Goal: Task Accomplishment & Management: Use online tool/utility

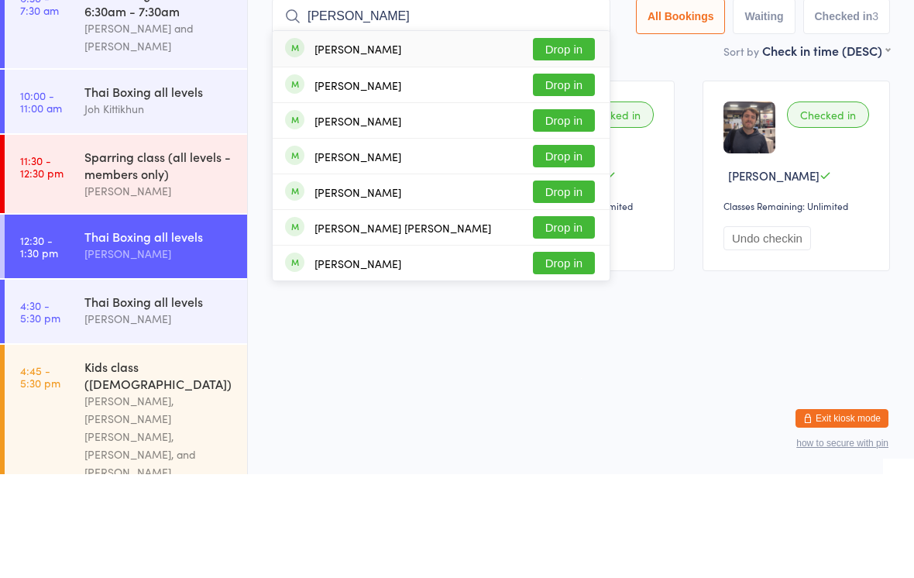
type input "[PERSON_NAME]"
click at [555, 142] on button "Drop in" at bounding box center [564, 153] width 62 height 22
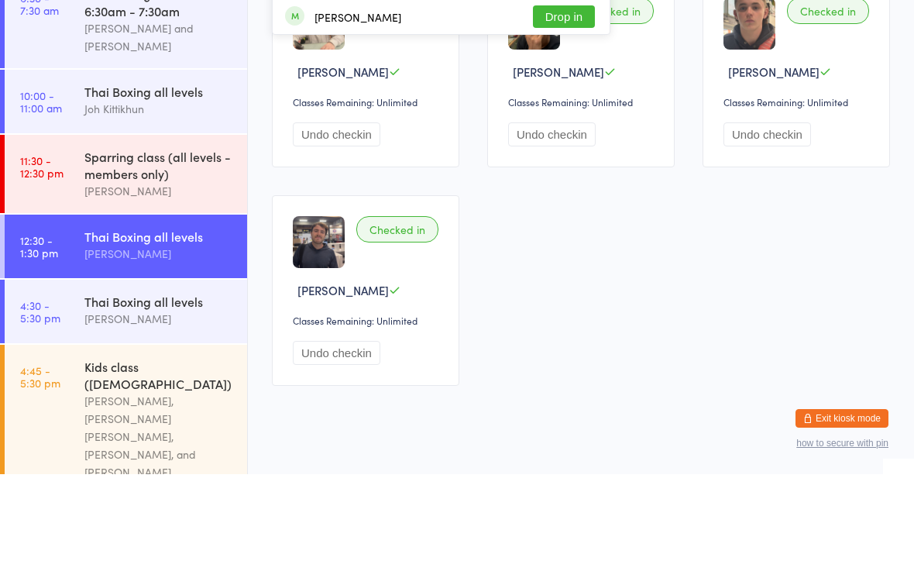
type input "[PERSON_NAME]"
click at [566, 39] on button "Drop in" at bounding box center [564, 49] width 62 height 22
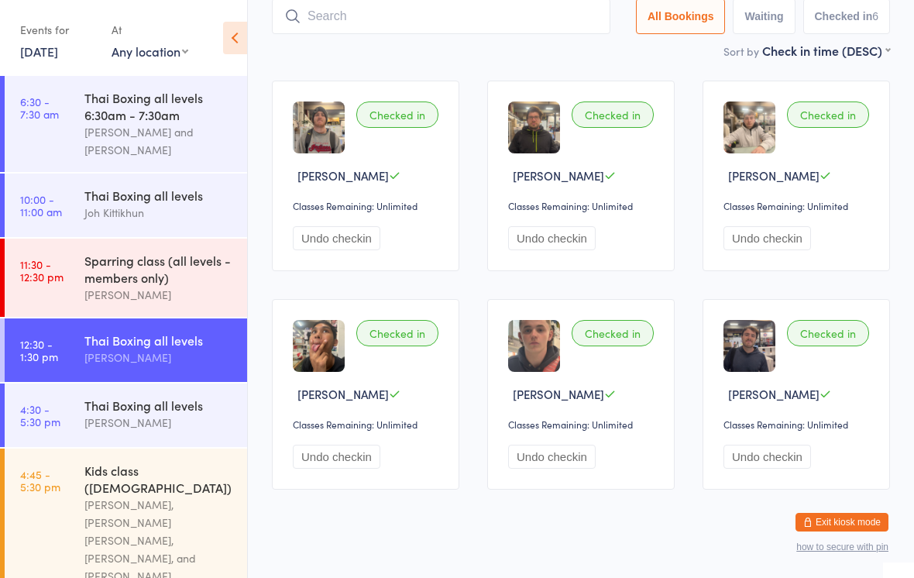
click at [356, 26] on input "search" at bounding box center [441, 16] width 338 height 36
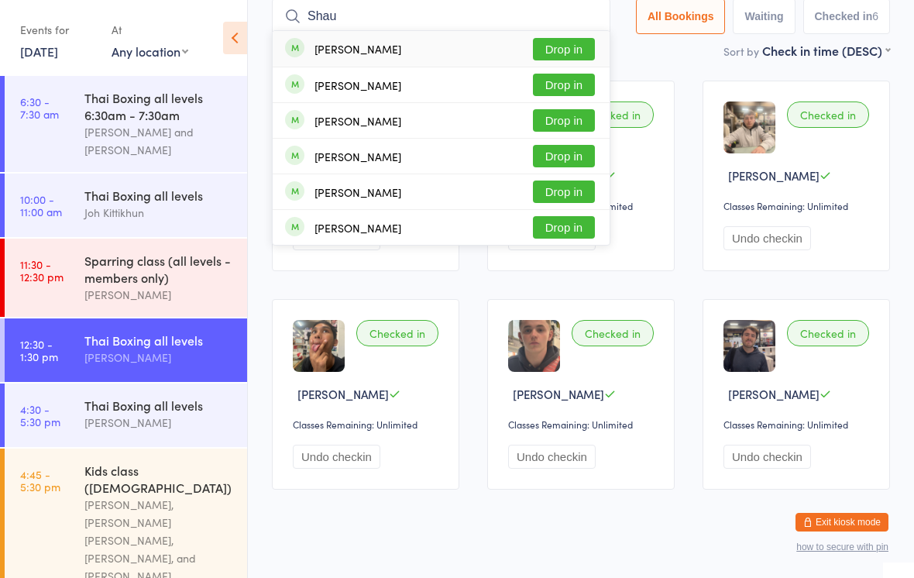
type input "Shau"
click at [566, 84] on button "Drop in" at bounding box center [564, 85] width 62 height 22
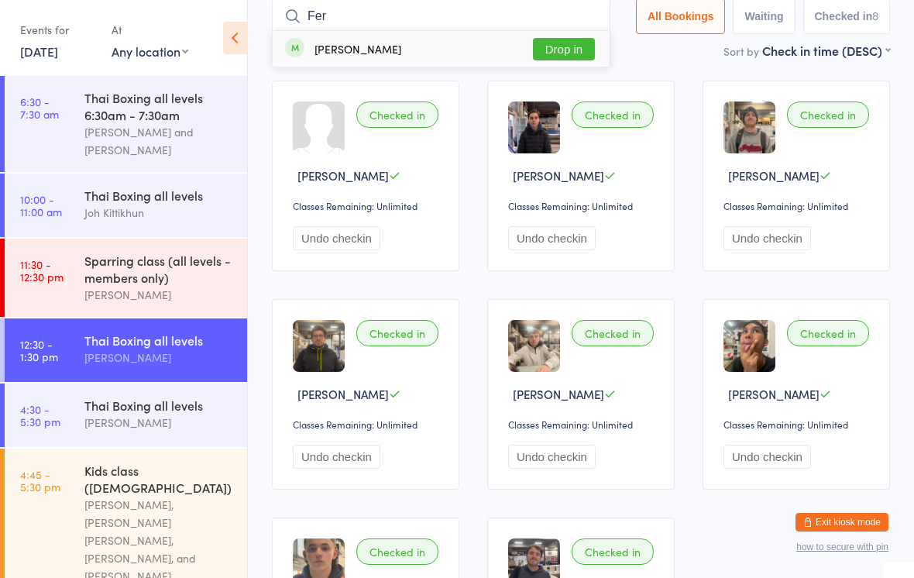
type input "Fer"
click at [567, 55] on button "Drop in" at bounding box center [564, 49] width 62 height 22
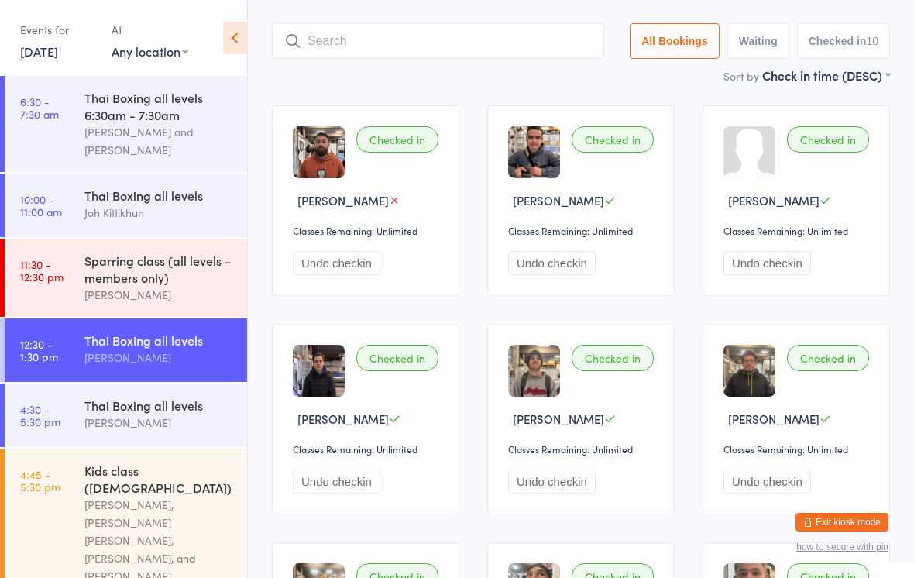
scroll to position [78, 0]
click at [185, 132] on div "[PERSON_NAME] and [PERSON_NAME]" at bounding box center [158, 141] width 149 height 36
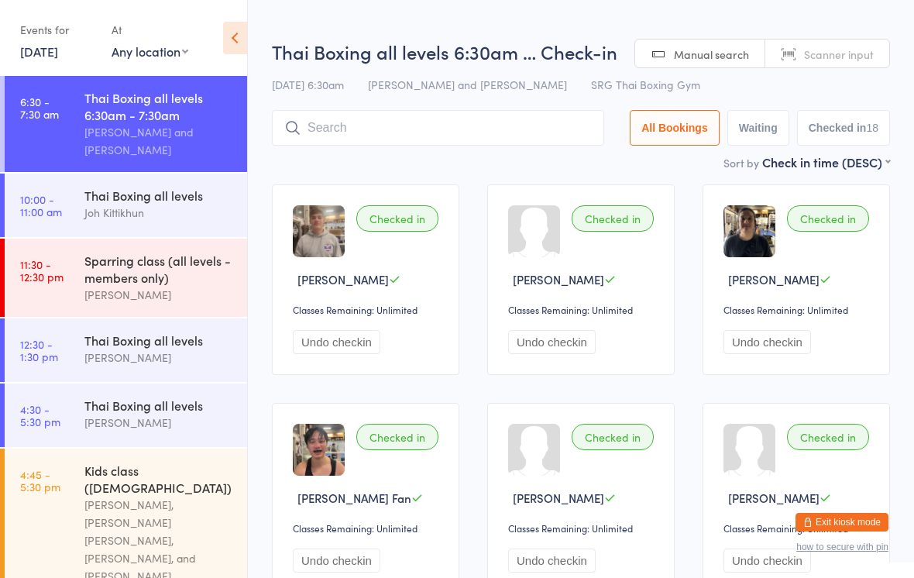
click at [161, 363] on div "[PERSON_NAME]" at bounding box center [158, 358] width 149 height 18
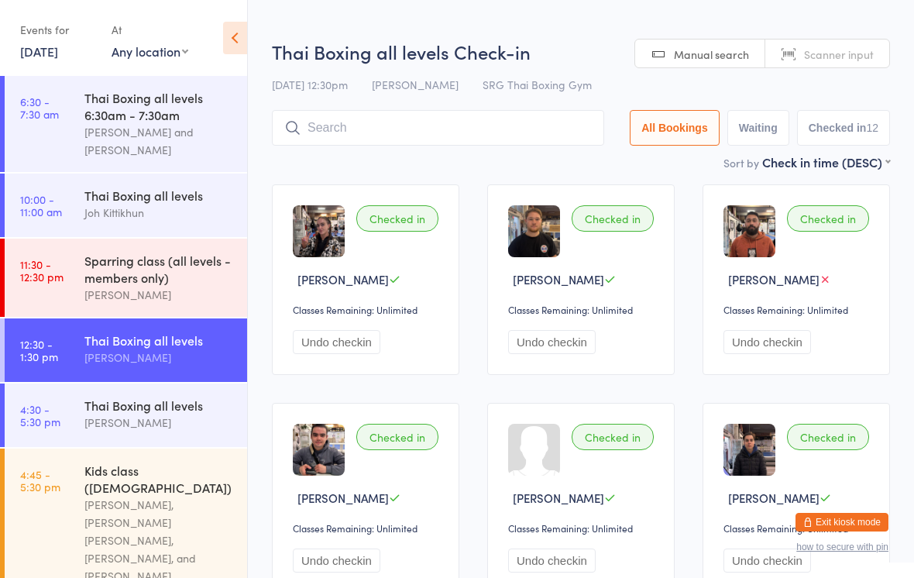
click at [165, 414] on div "Thai Boxing all levels" at bounding box center [158, 405] width 149 height 17
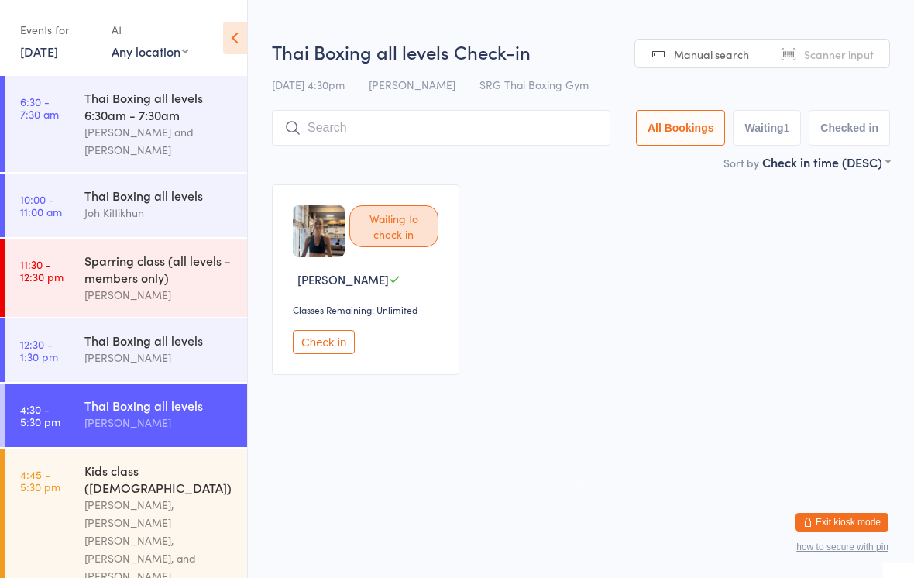
click at [425, 118] on input "search" at bounding box center [441, 128] width 338 height 36
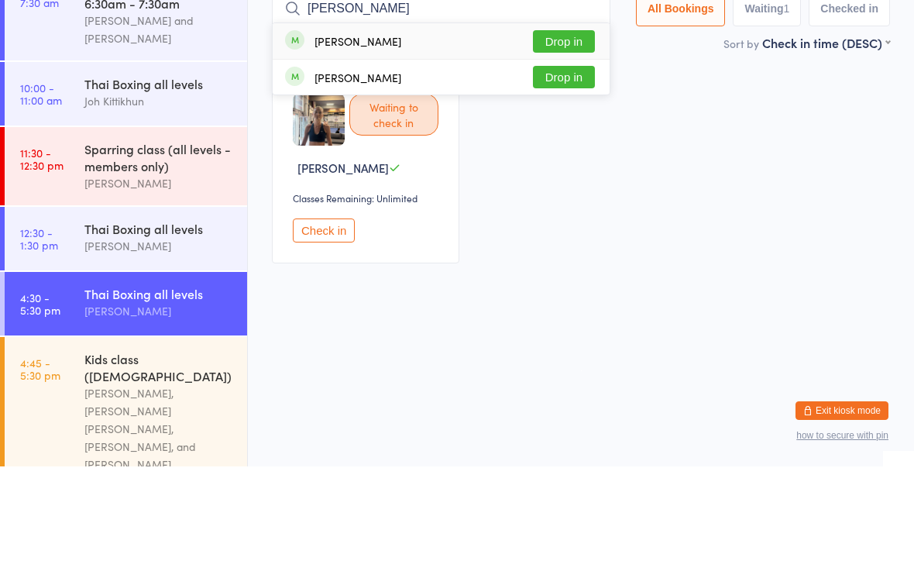
type input "[PERSON_NAME]"
click at [578, 142] on button "Drop in" at bounding box center [564, 153] width 62 height 22
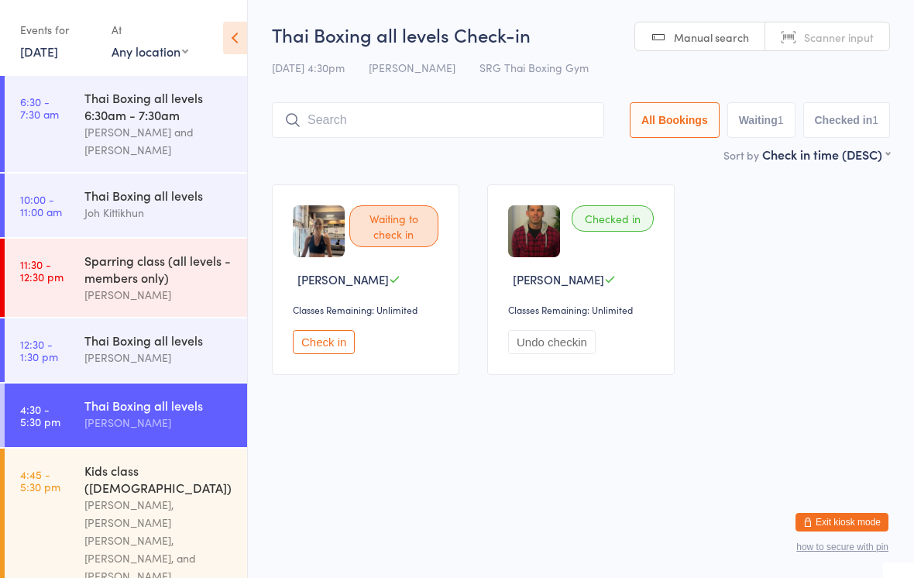
click at [325, 342] on button "Check in" at bounding box center [324, 342] width 62 height 24
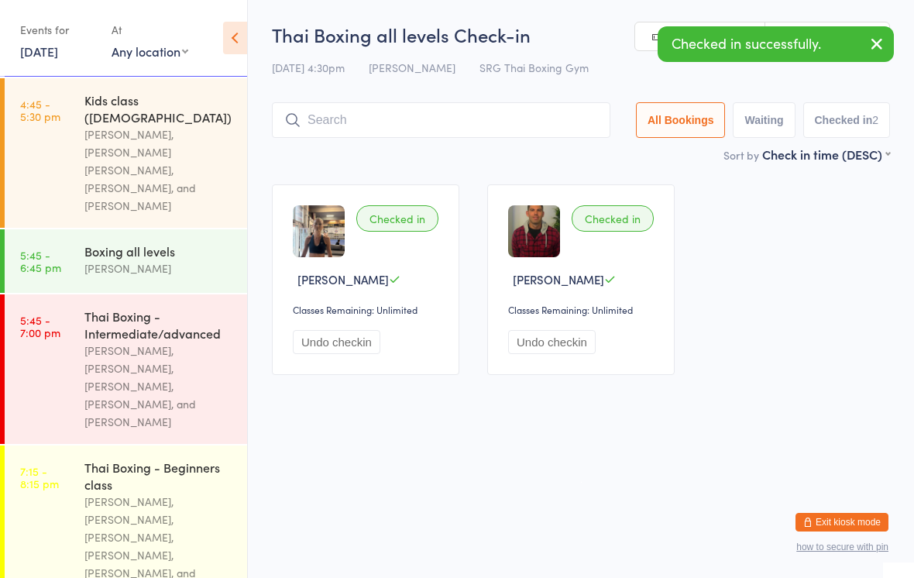
scroll to position [371, 0]
click at [115, 242] on div "Boxing all levels" at bounding box center [158, 250] width 149 height 17
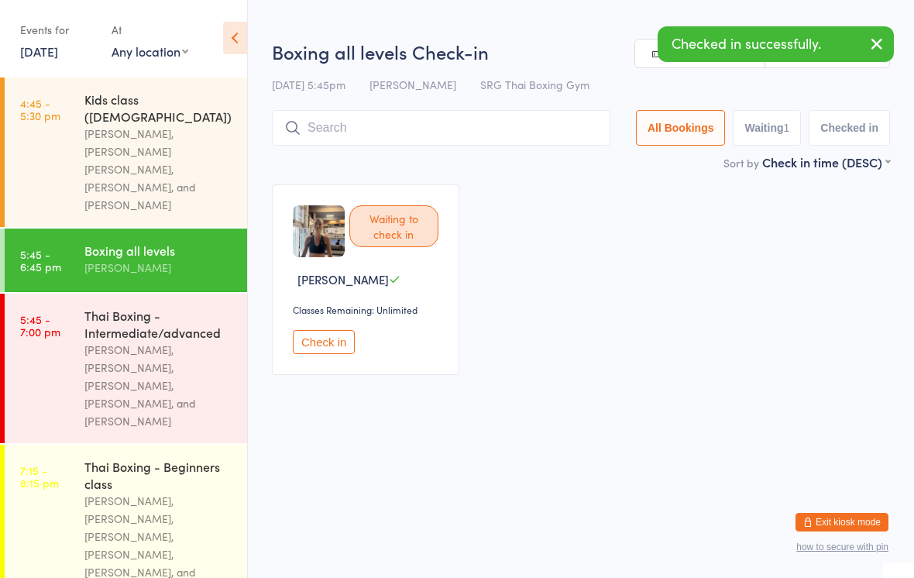
click at [306, 349] on button "Check in" at bounding box center [324, 342] width 62 height 24
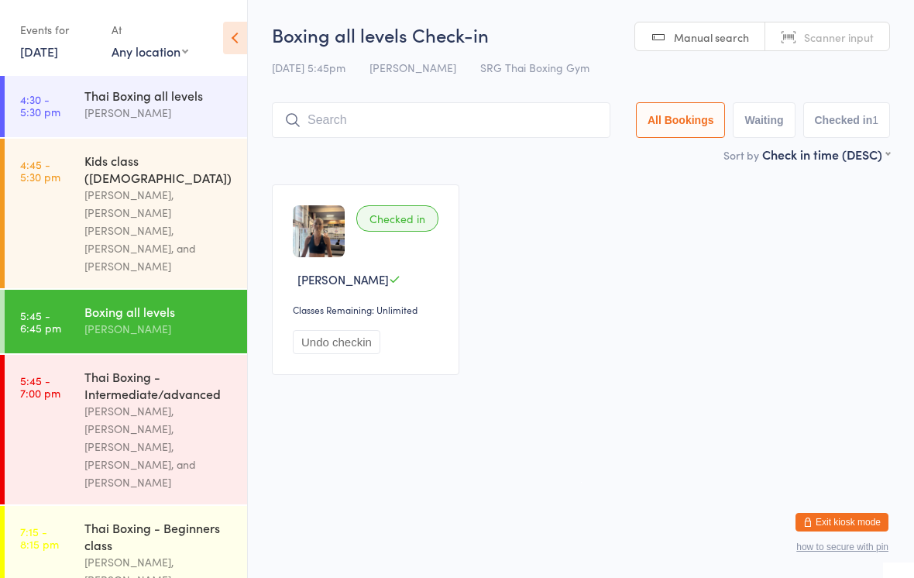
scroll to position [290, 0]
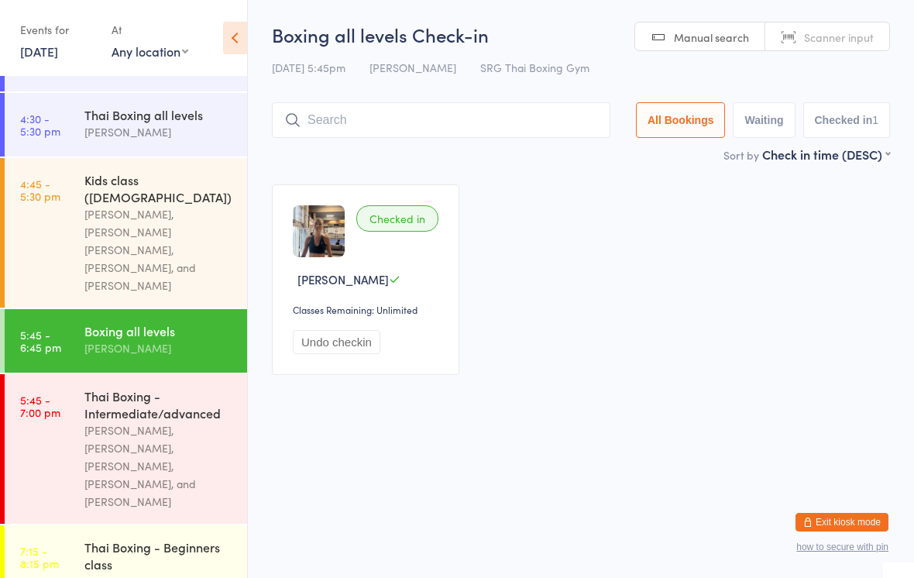
click at [179, 220] on div "[PERSON_NAME], [PERSON_NAME] [PERSON_NAME], [PERSON_NAME], and [PERSON_NAME]" at bounding box center [158, 249] width 149 height 89
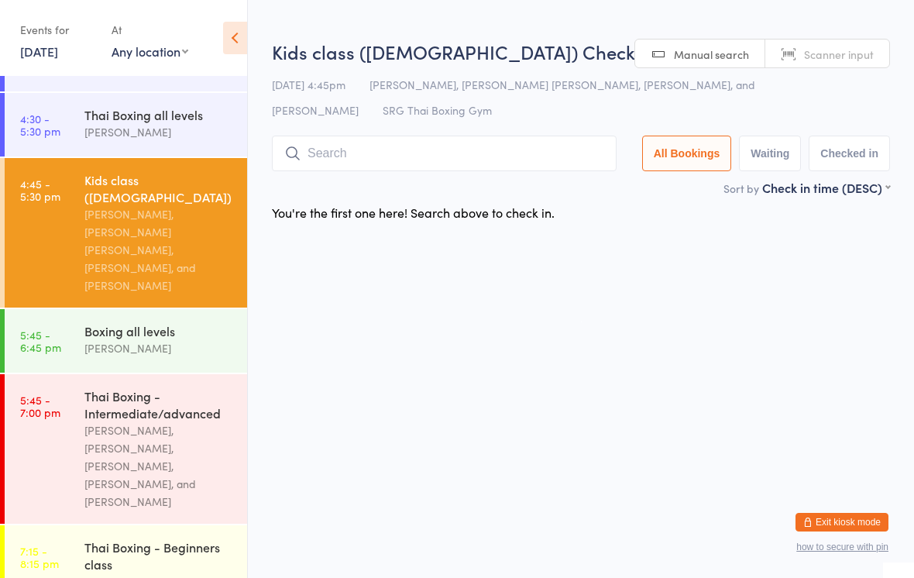
click at [417, 129] on div "Kids class ([DEMOGRAPHIC_DATA]) Check-in [DATE] 4:45pm [PERSON_NAME], [PERSON_N…" at bounding box center [581, 109] width 618 height 140
click at [432, 159] on input "search" at bounding box center [444, 154] width 345 height 36
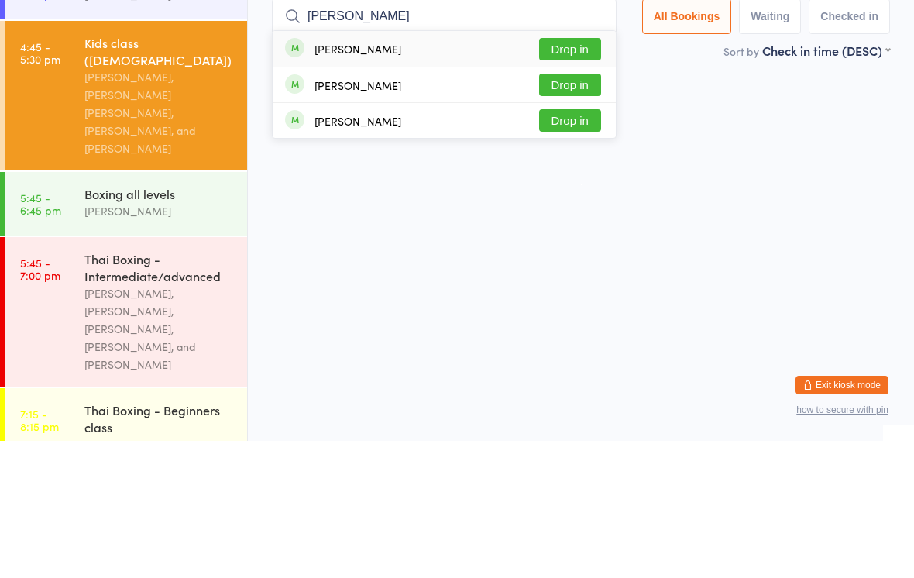
type input "[PERSON_NAME]"
click at [589, 175] on button "Drop in" at bounding box center [570, 186] width 62 height 22
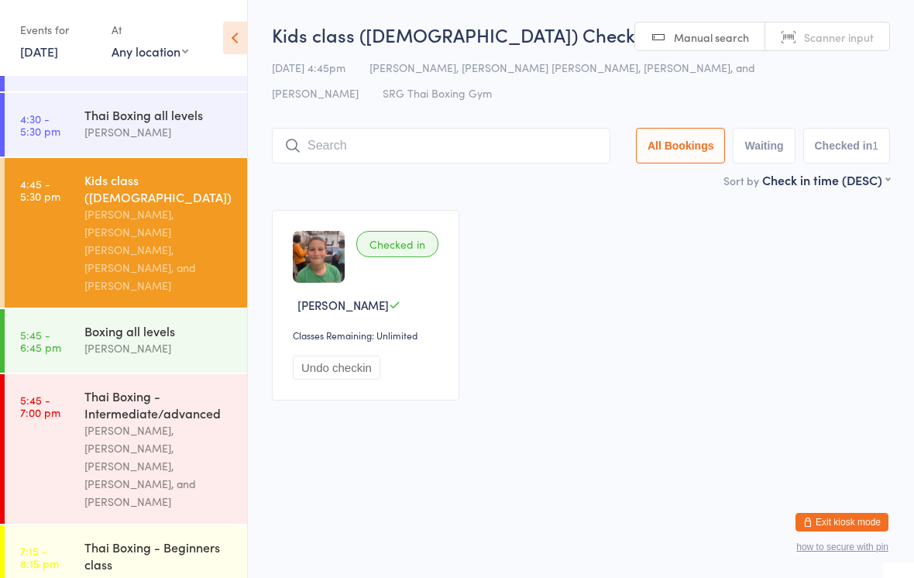
click at [447, 157] on input "search" at bounding box center [441, 146] width 338 height 36
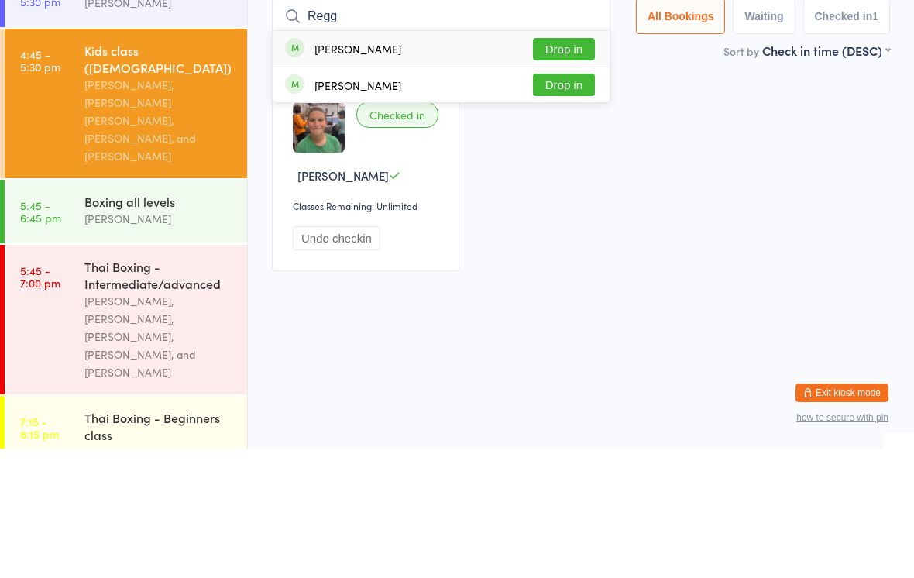
type input "Regg"
click at [577, 167] on button "Drop in" at bounding box center [564, 178] width 62 height 22
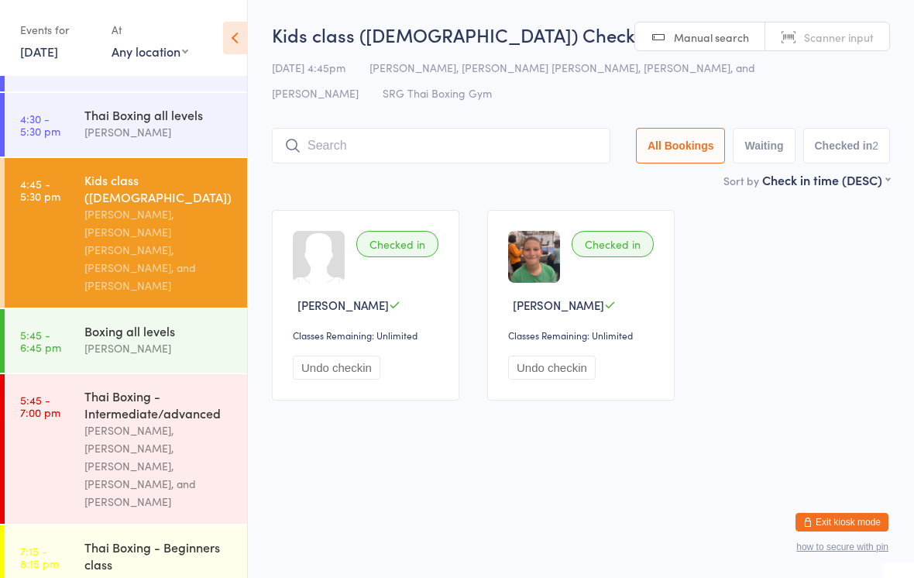
click at [430, 156] on input "search" at bounding box center [441, 146] width 338 height 36
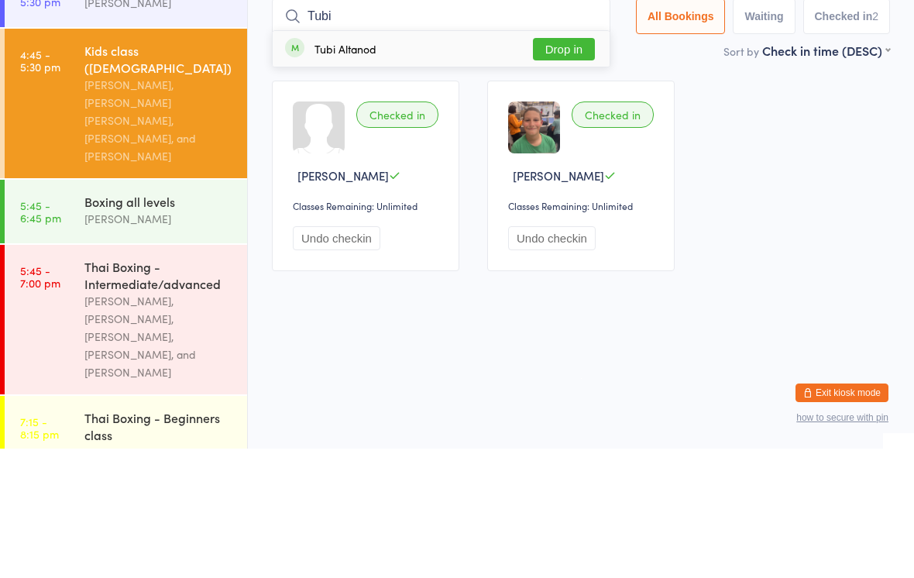
type input "Tubi"
click at [569, 167] on button "Drop in" at bounding box center [564, 178] width 62 height 22
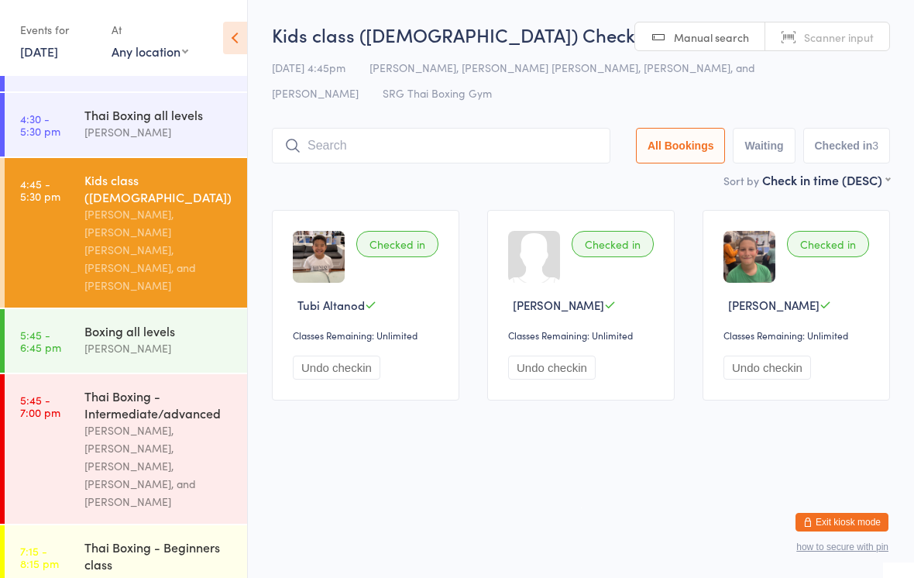
click at [351, 146] on input "search" at bounding box center [441, 146] width 338 height 36
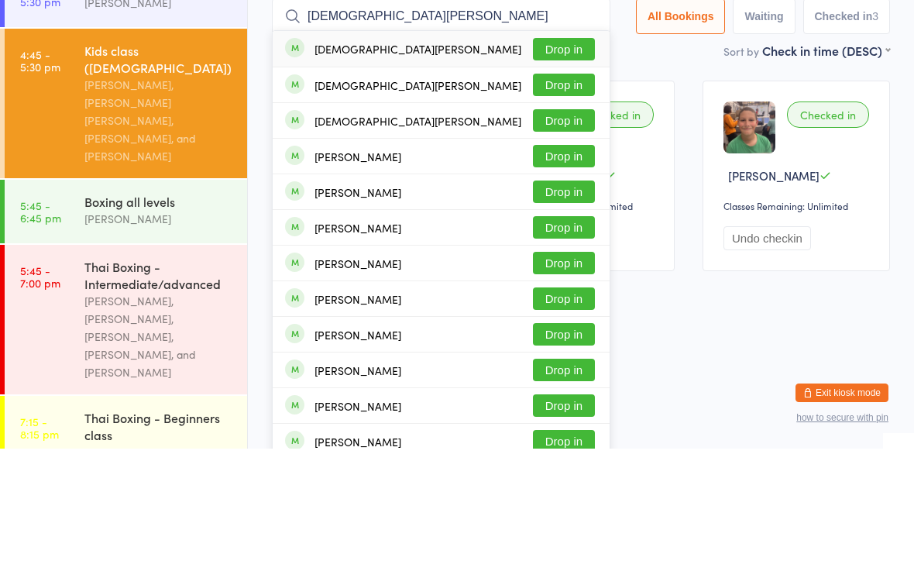
type input "[DEMOGRAPHIC_DATA][PERSON_NAME]"
click at [575, 167] on button "Drop in" at bounding box center [564, 178] width 62 height 22
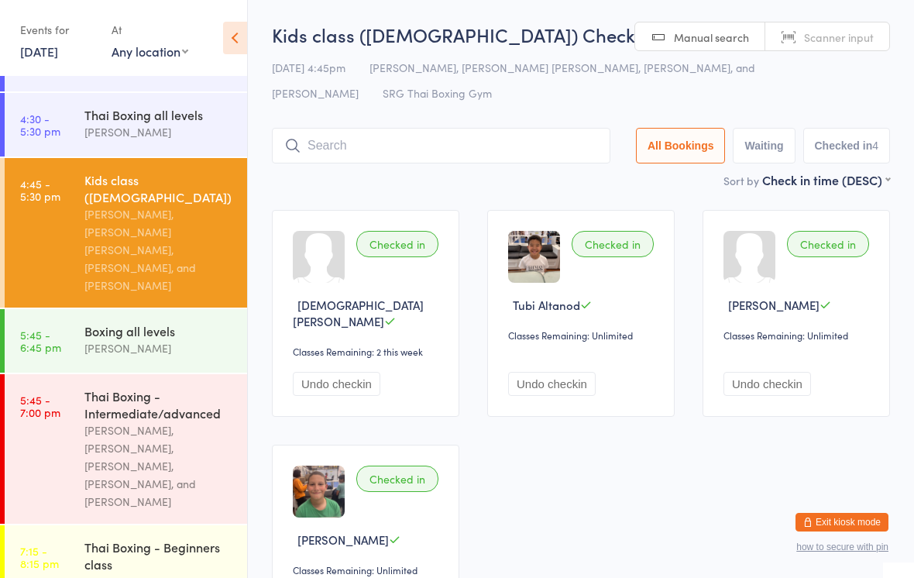
click at [440, 130] on input "search" at bounding box center [441, 146] width 338 height 36
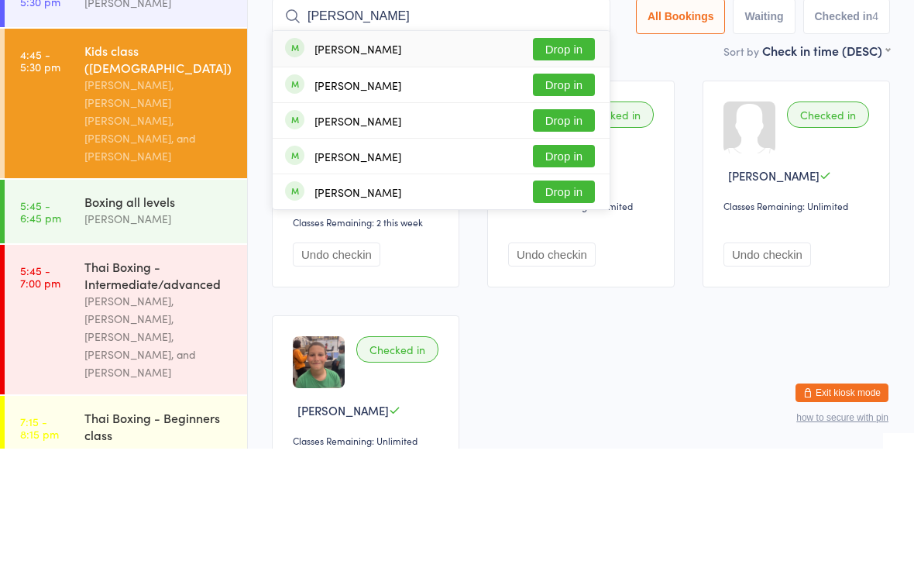
type input "[PERSON_NAME]"
click at [561, 167] on button "Drop in" at bounding box center [564, 178] width 62 height 22
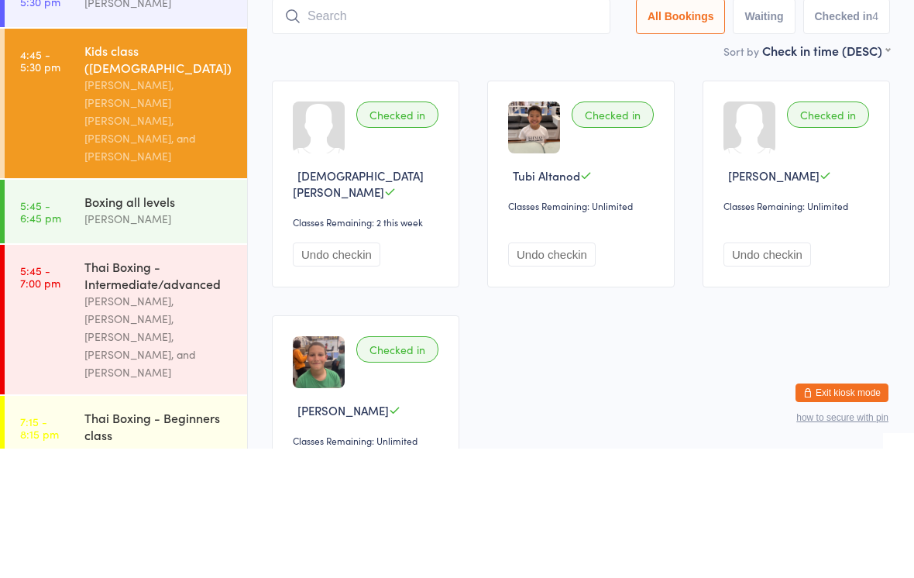
scroll to position [129, 0]
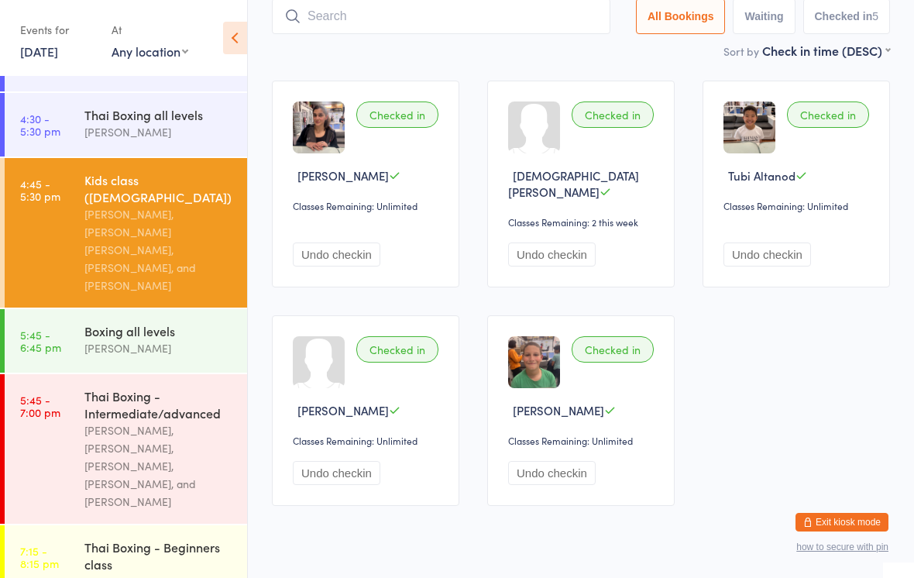
click at [147, 421] on div "[PERSON_NAME], [PERSON_NAME], [PERSON_NAME], [PERSON_NAME], and [PERSON_NAME]" at bounding box center [158, 465] width 149 height 89
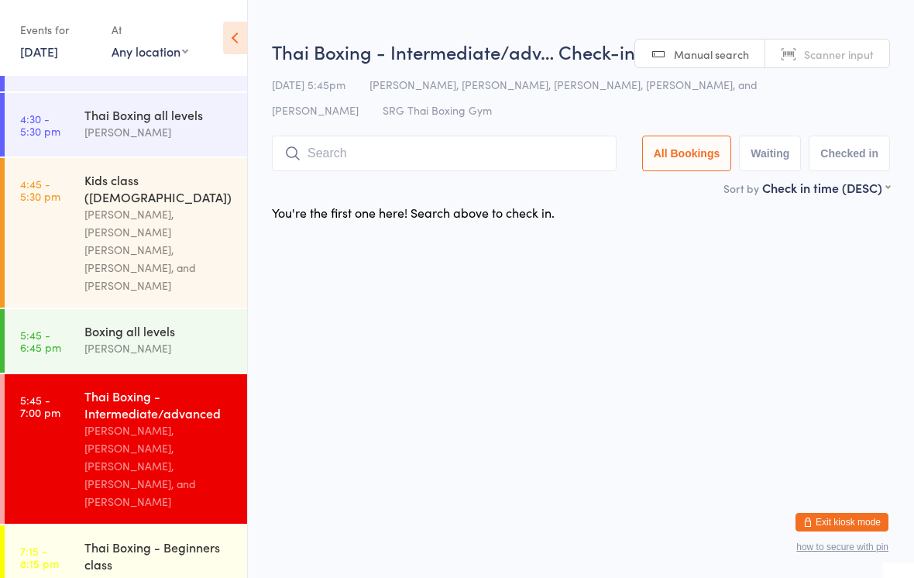
click at [496, 143] on input "search" at bounding box center [444, 154] width 345 height 36
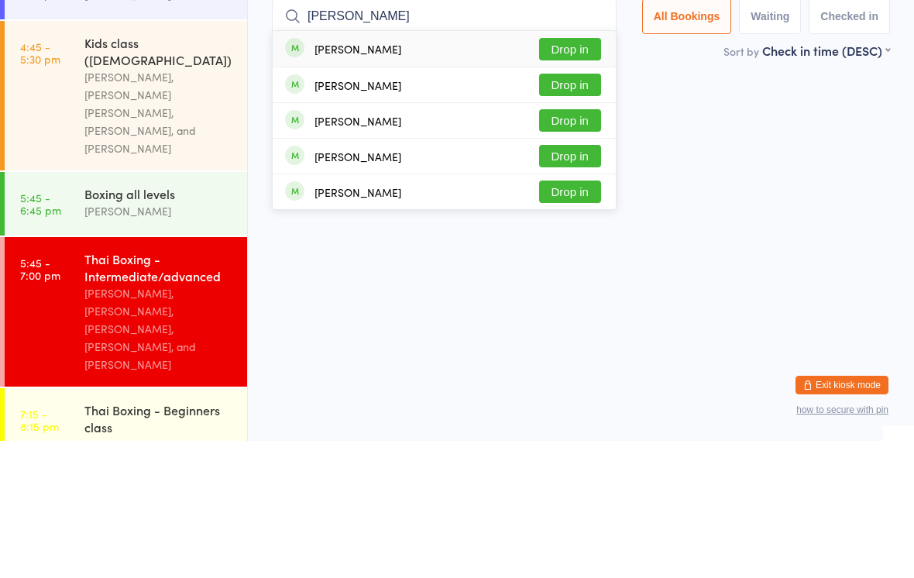
type input "[PERSON_NAME]"
click at [569, 175] on button "Drop in" at bounding box center [570, 186] width 62 height 22
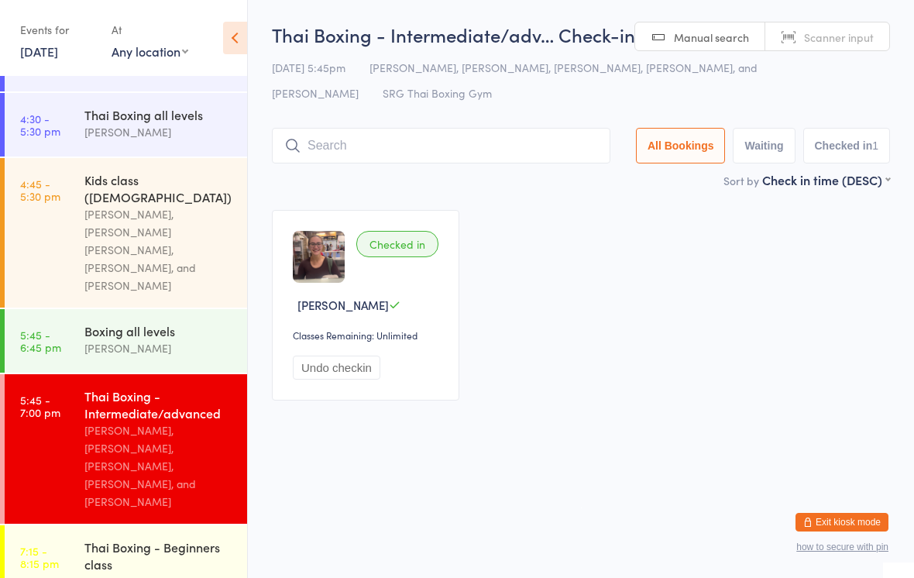
click at [192, 421] on div "[PERSON_NAME], [PERSON_NAME], [PERSON_NAME], [PERSON_NAME], and [PERSON_NAME]" at bounding box center [158, 465] width 149 height 89
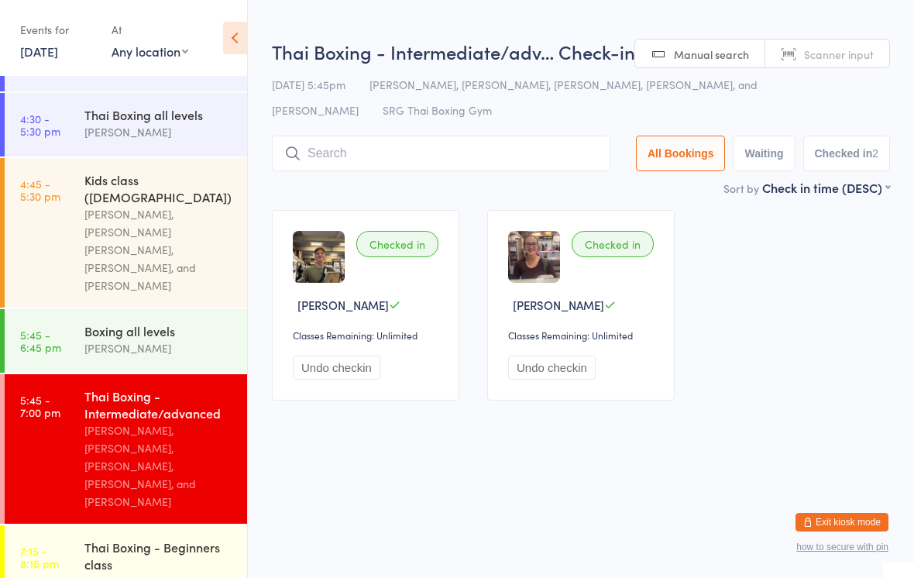
click at [322, 160] on input "search" at bounding box center [441, 154] width 338 height 36
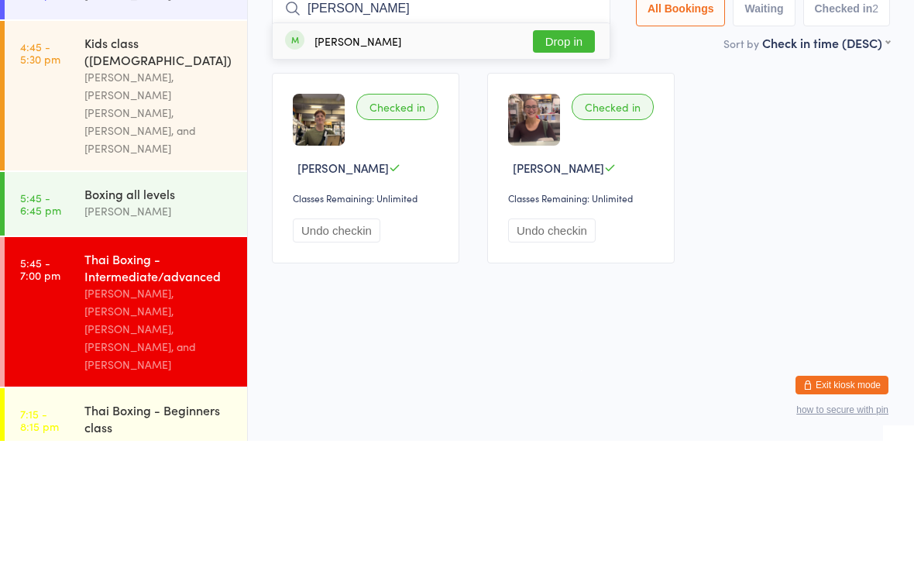
type input "[PERSON_NAME]"
click at [560, 167] on button "Drop in" at bounding box center [564, 178] width 62 height 22
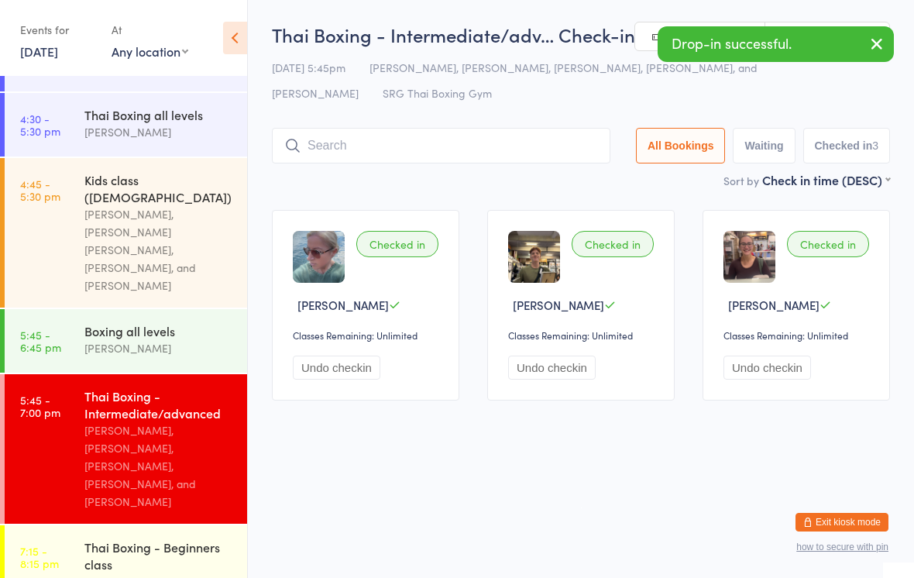
click at [329, 149] on input "search" at bounding box center [441, 146] width 338 height 36
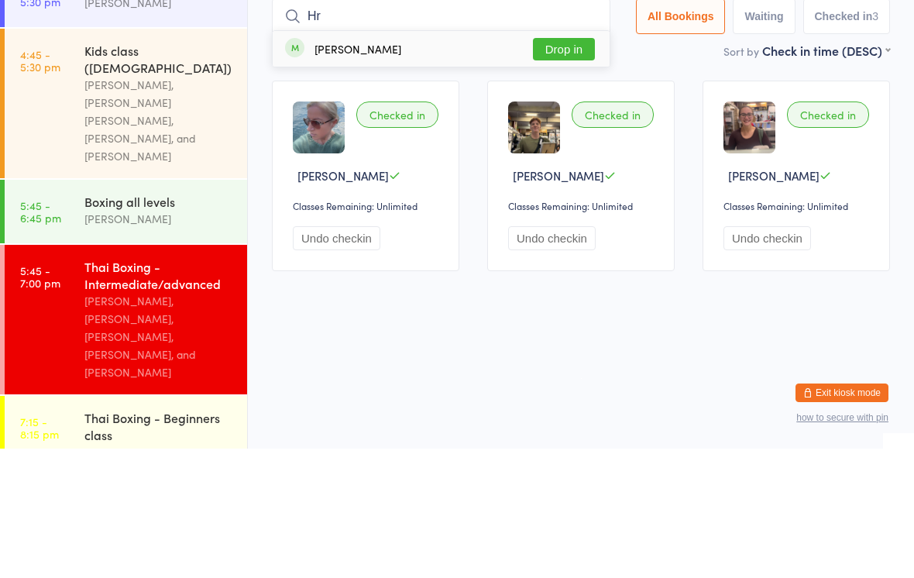
type input "Hr"
click at [547, 167] on button "Drop in" at bounding box center [564, 178] width 62 height 22
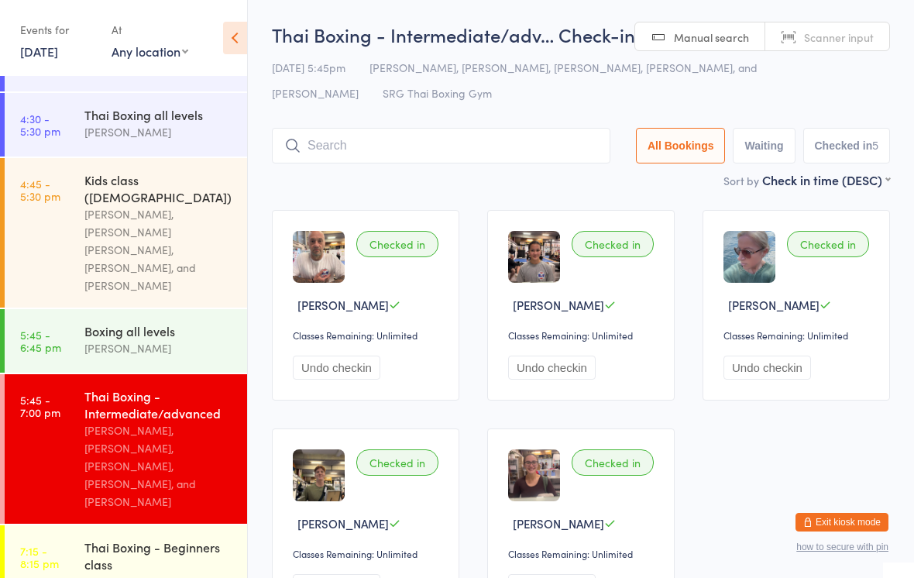
click at [413, 150] on input "search" at bounding box center [441, 146] width 338 height 36
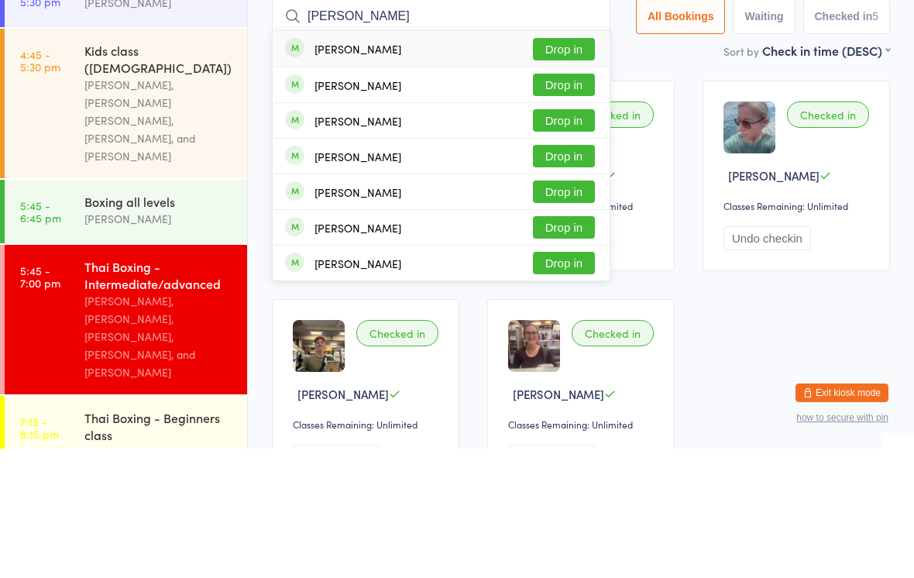
type input "[PERSON_NAME]"
click at [558, 167] on button "Drop in" at bounding box center [564, 178] width 62 height 22
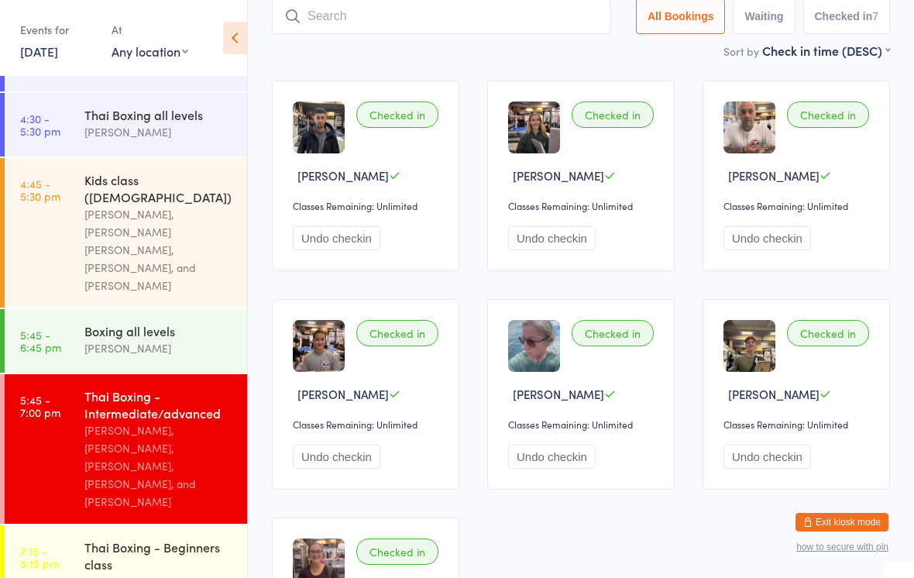
click at [358, 16] on input "search" at bounding box center [441, 16] width 338 height 36
type input "Attil"
click at [398, 56] on div "[PERSON_NAME] Drop in" at bounding box center [441, 49] width 337 height 36
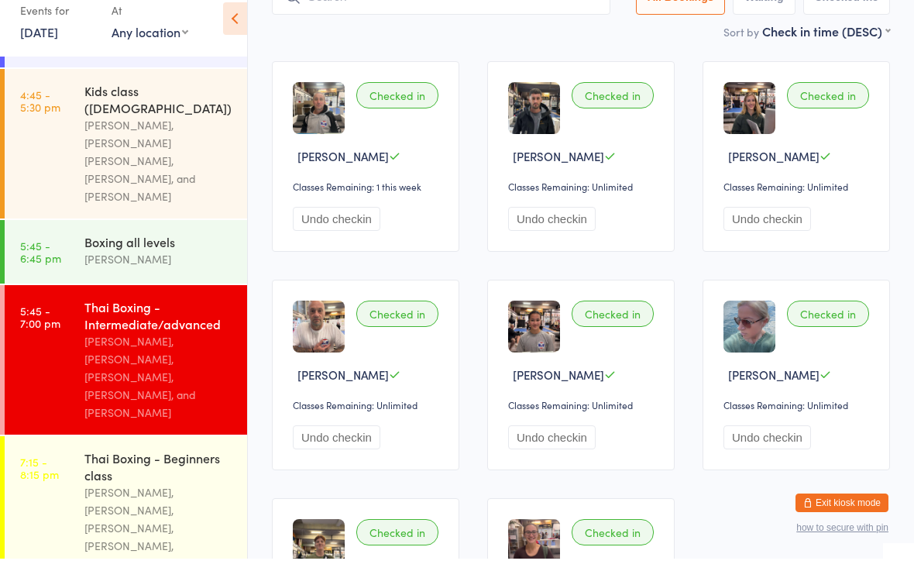
scroll to position [356, 0]
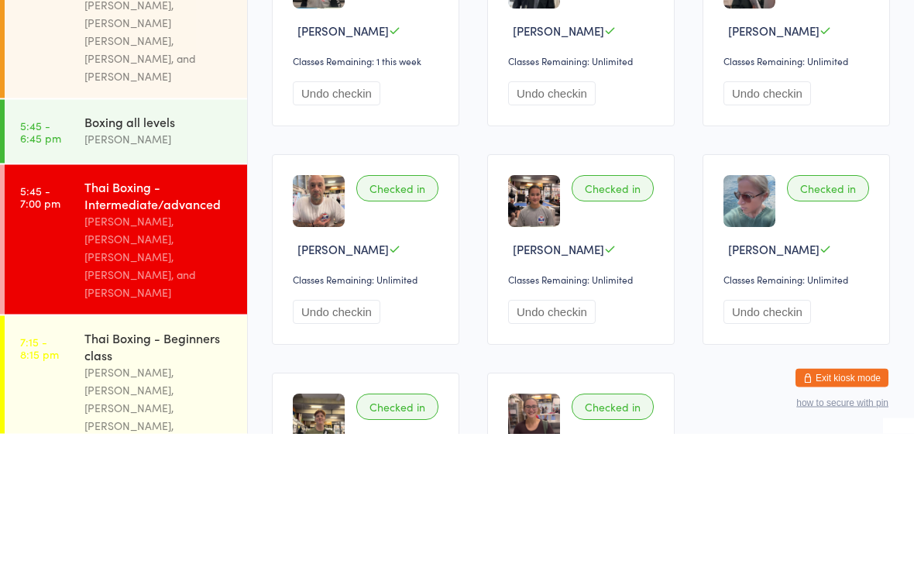
click at [170, 356] on div "[PERSON_NAME], [PERSON_NAME], [PERSON_NAME], [PERSON_NAME], and [PERSON_NAME]" at bounding box center [158, 400] width 149 height 89
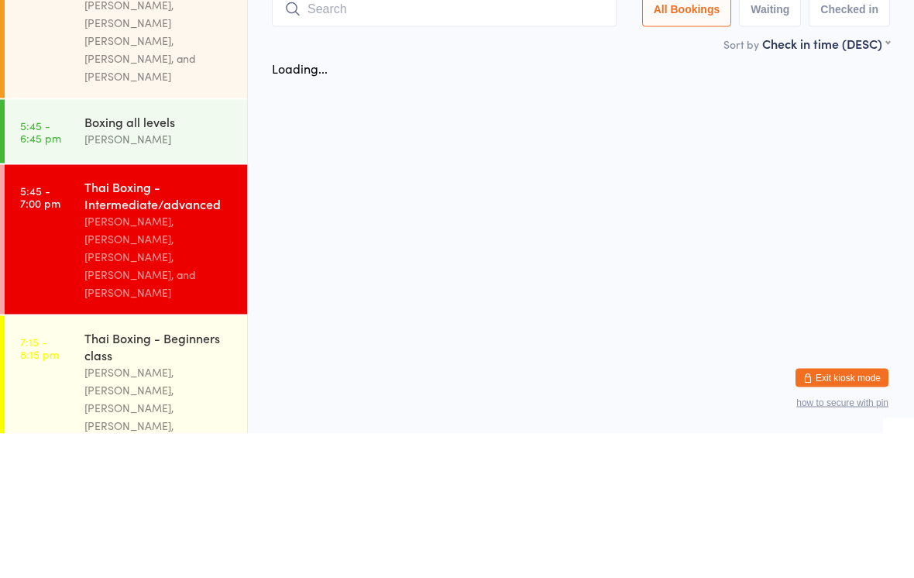
scroll to position [0, 0]
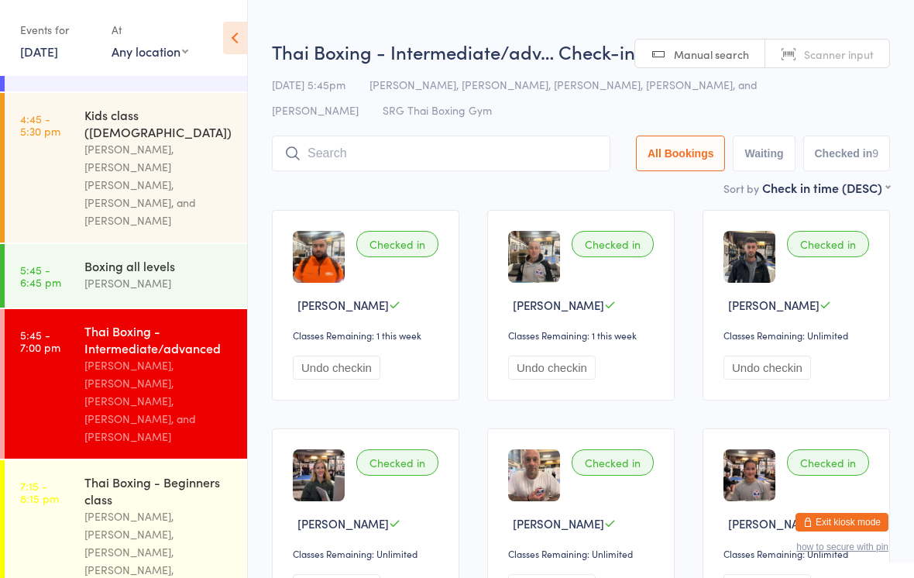
click at [474, 163] on input "search" at bounding box center [441, 154] width 338 height 36
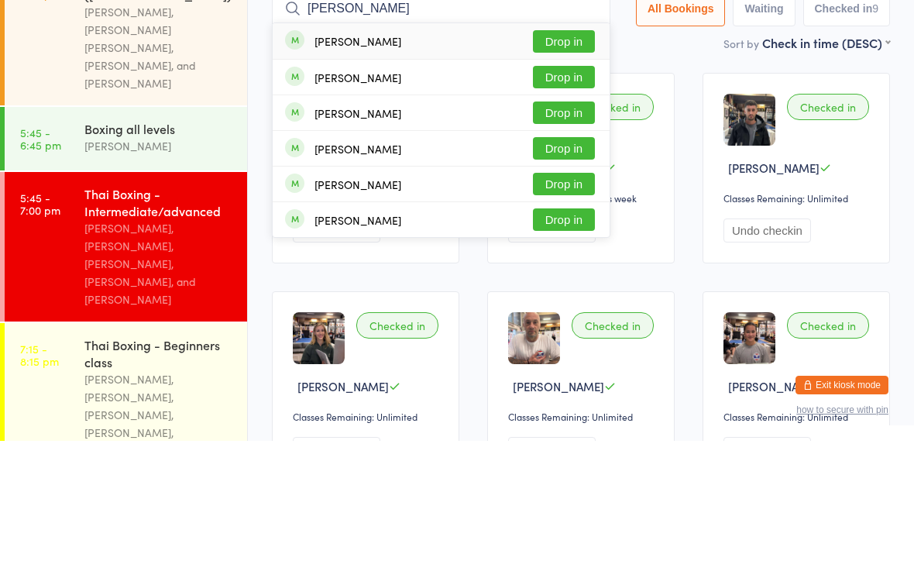
type input "[PERSON_NAME]"
click at [577, 167] on button "Drop in" at bounding box center [564, 178] width 62 height 22
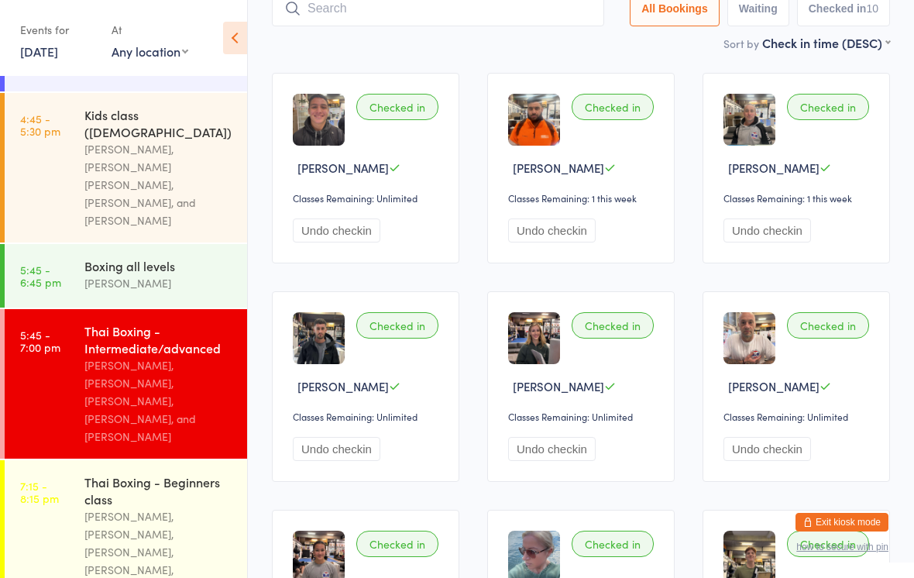
click at [438, 15] on input "search" at bounding box center [438, 9] width 332 height 36
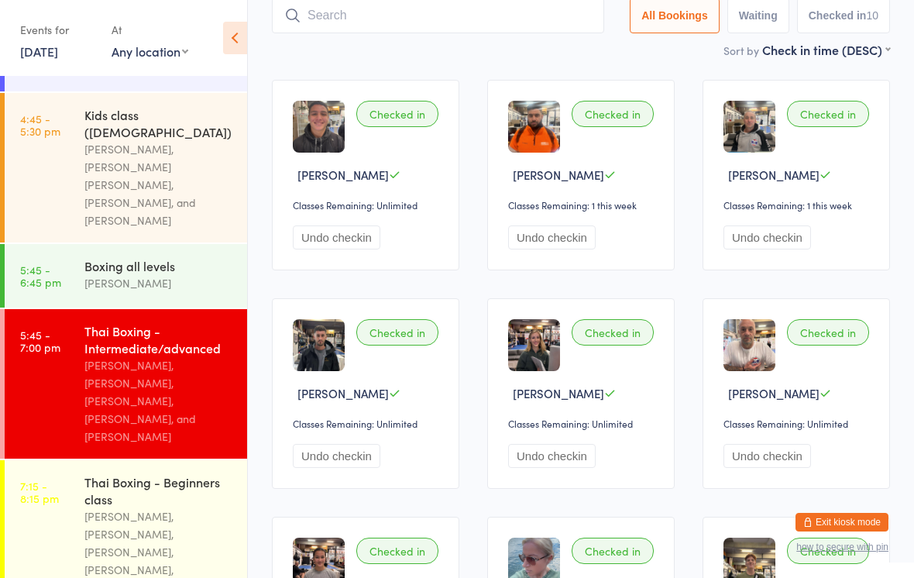
scroll to position [129, 0]
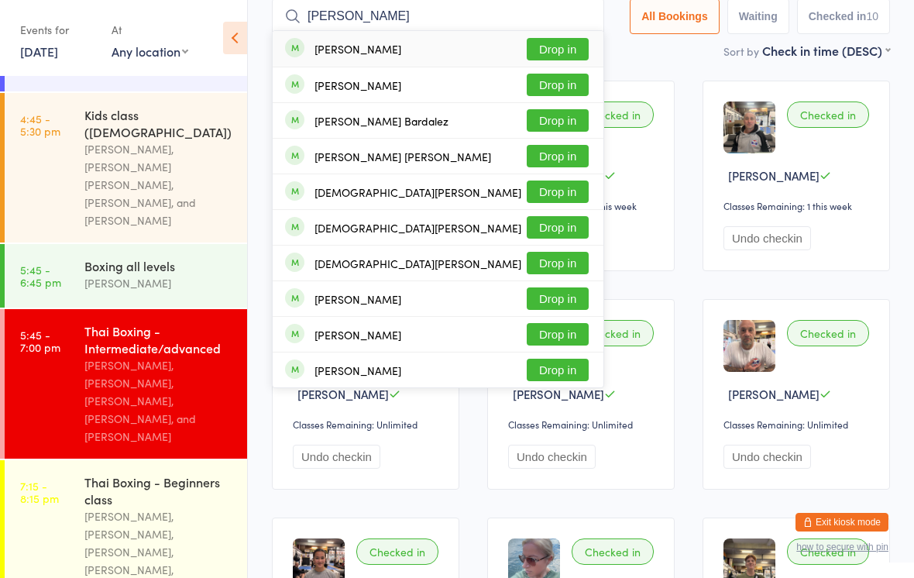
type input "[PERSON_NAME]"
click at [556, 129] on button "Drop in" at bounding box center [558, 120] width 62 height 22
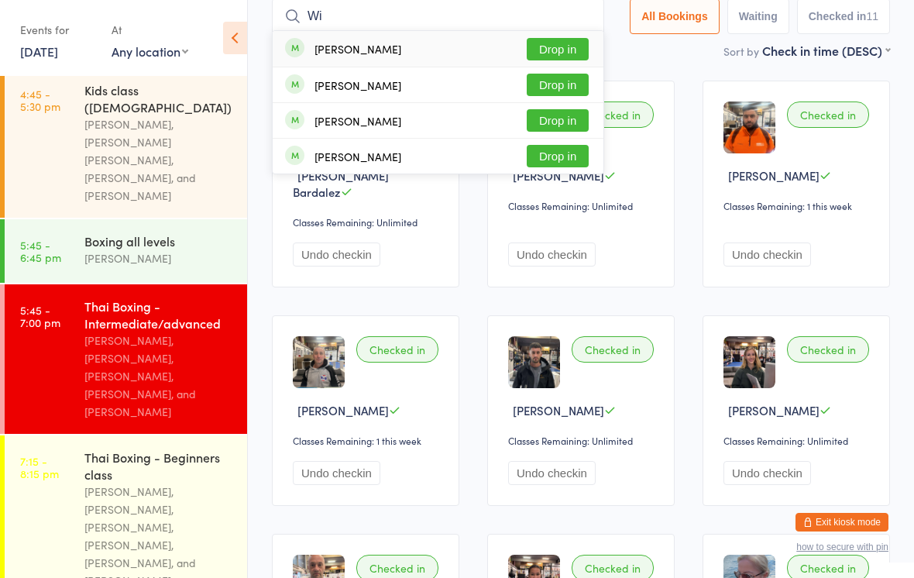
scroll to position [380, 0]
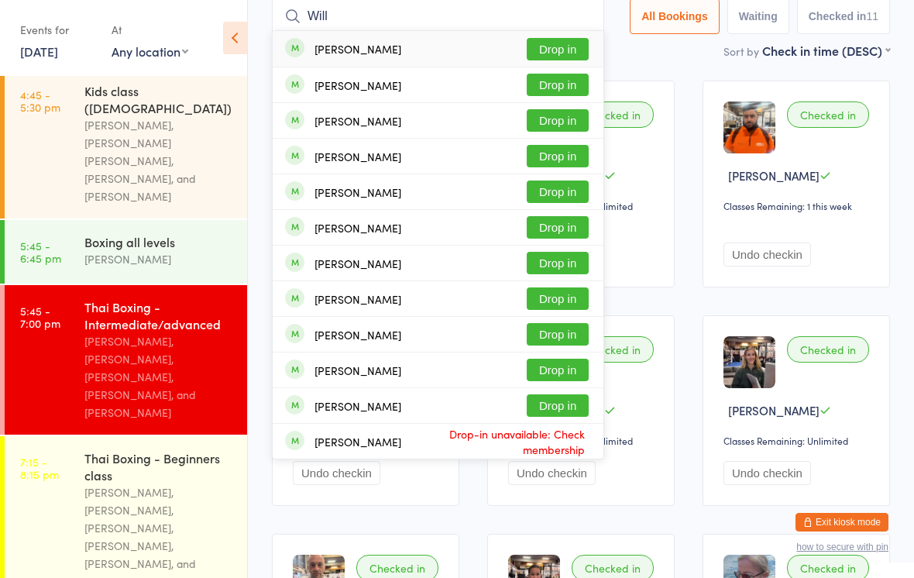
type input "Will"
click at [558, 187] on button "Drop in" at bounding box center [558, 191] width 62 height 22
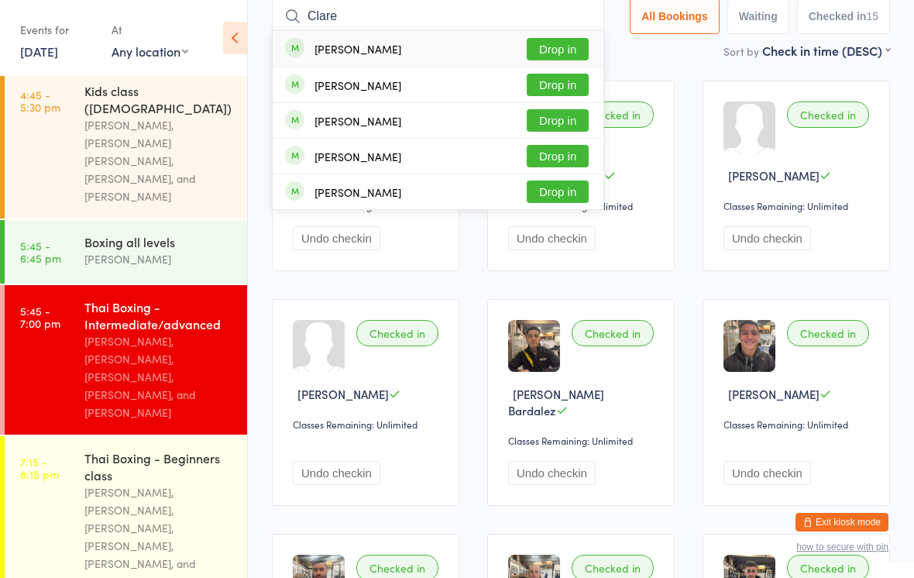
type input "Clare"
click at [570, 59] on button "Drop in" at bounding box center [558, 49] width 62 height 22
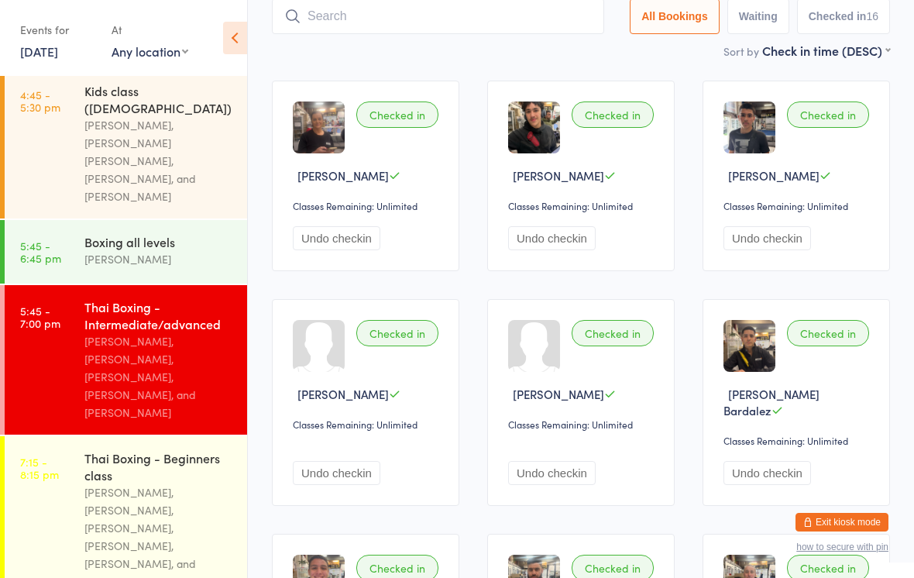
click at [191, 332] on div "[PERSON_NAME], [PERSON_NAME], [PERSON_NAME], [PERSON_NAME], and [PERSON_NAME]" at bounding box center [158, 376] width 149 height 89
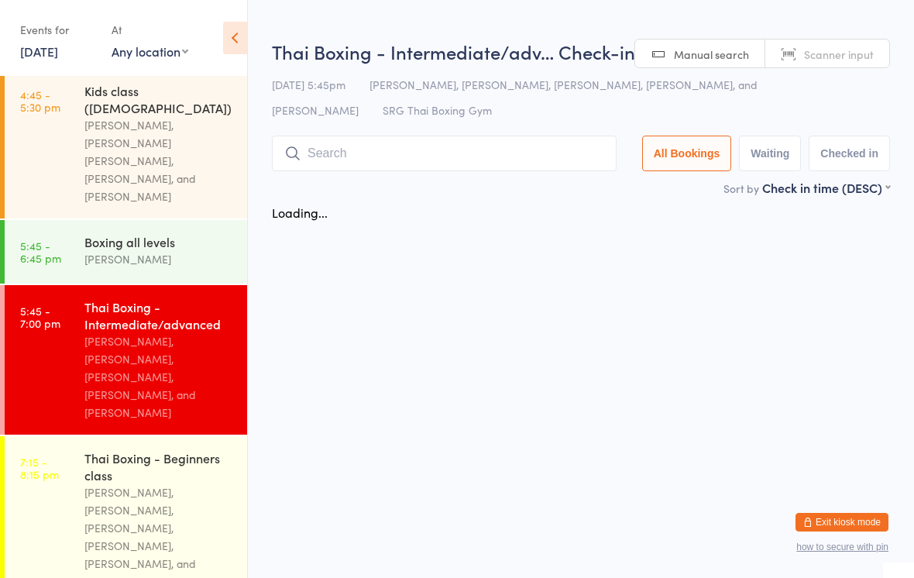
scroll to position [0, 0]
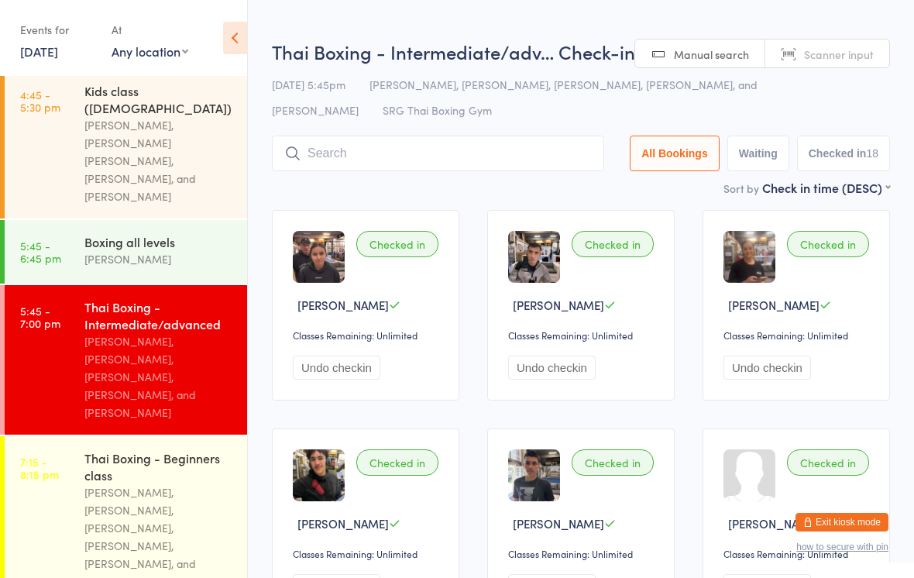
click at [358, 151] on input "search" at bounding box center [438, 154] width 332 height 36
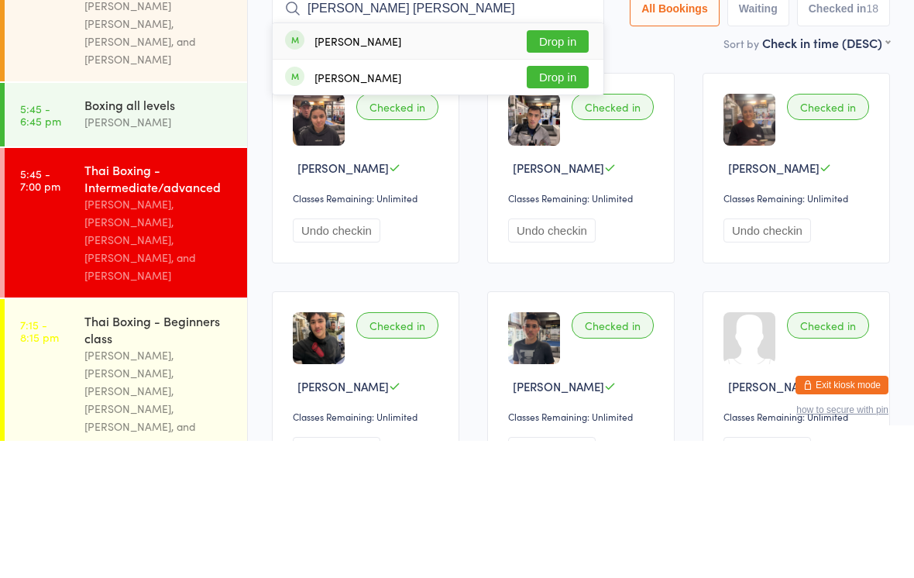
type input "[PERSON_NAME] [PERSON_NAME]"
click at [586, 167] on button "Drop in" at bounding box center [558, 178] width 62 height 22
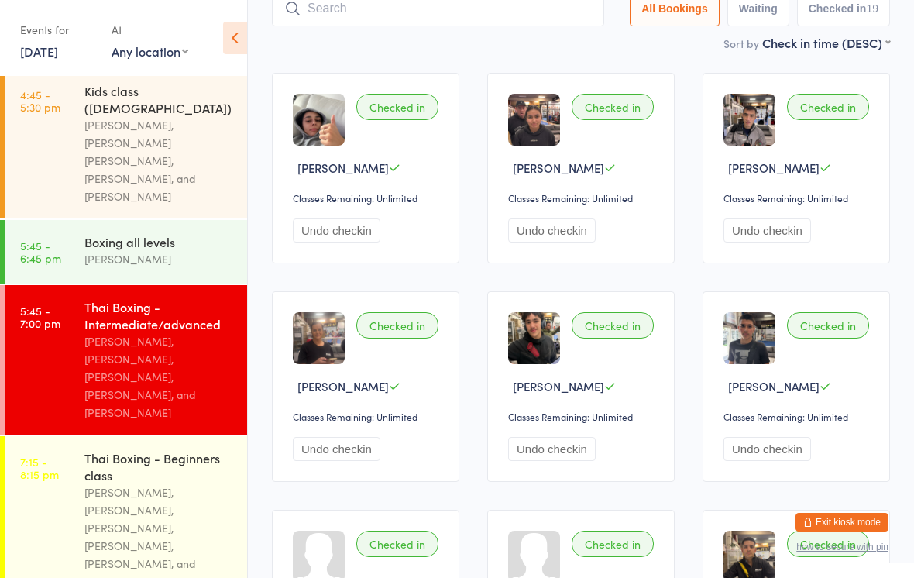
click at [160, 233] on div "Boxing all levels" at bounding box center [158, 241] width 149 height 17
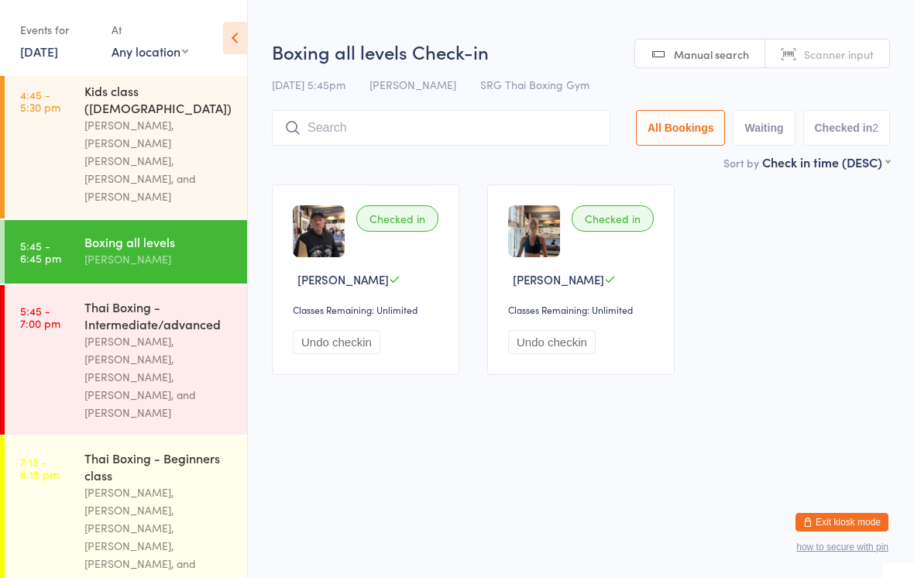
click at [402, 125] on input "search" at bounding box center [441, 128] width 338 height 36
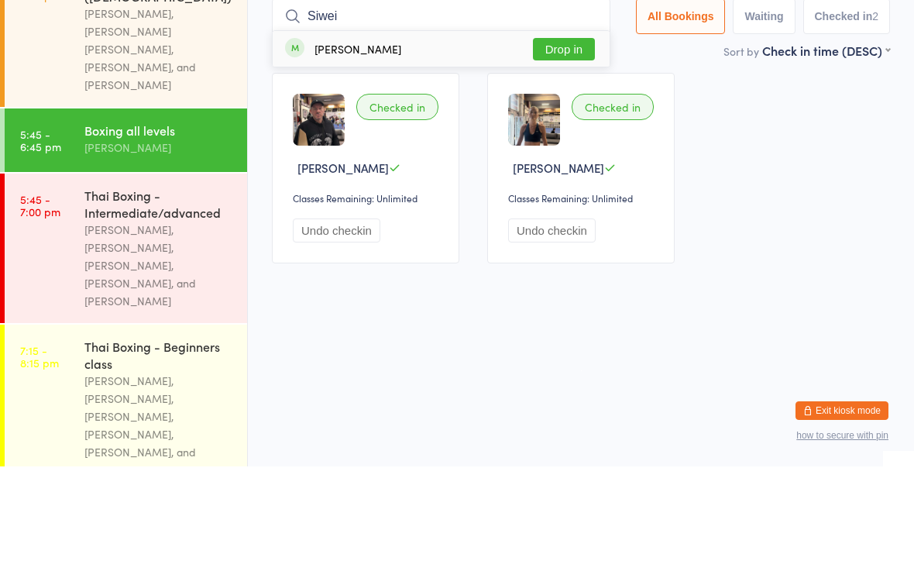
type input "Siwei"
click at [554, 149] on button "Drop in" at bounding box center [564, 160] width 62 height 22
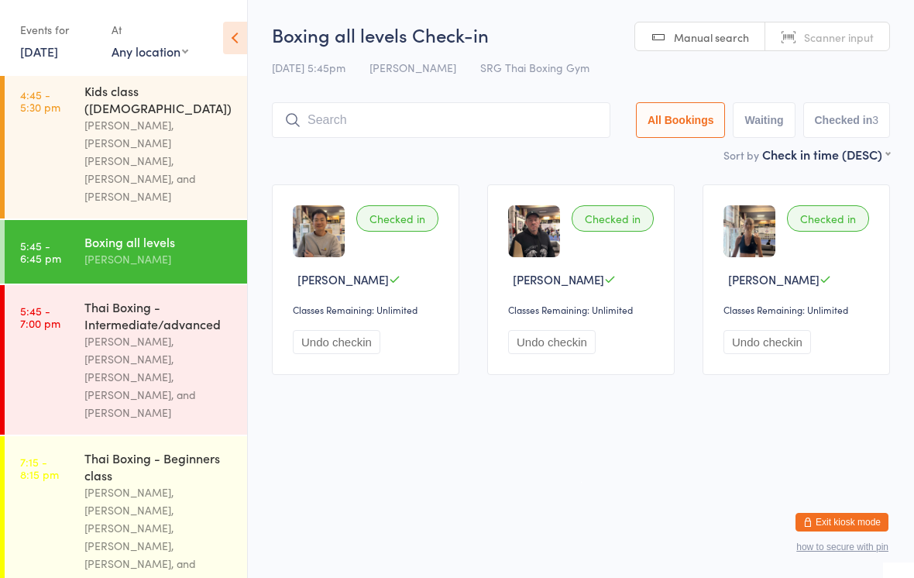
click at [440, 120] on input "search" at bounding box center [441, 120] width 338 height 36
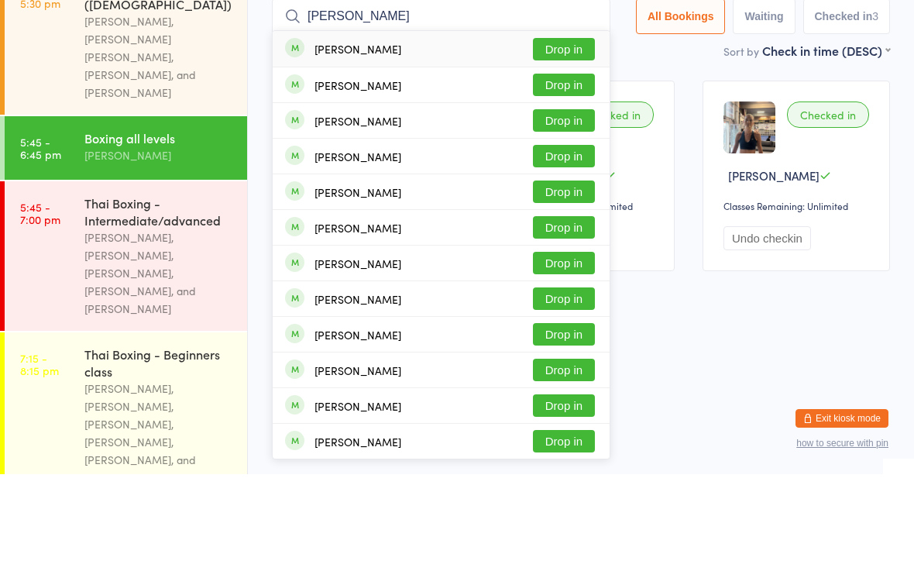
type input "[PERSON_NAME]"
click at [568, 142] on button "Drop in" at bounding box center [564, 153] width 62 height 22
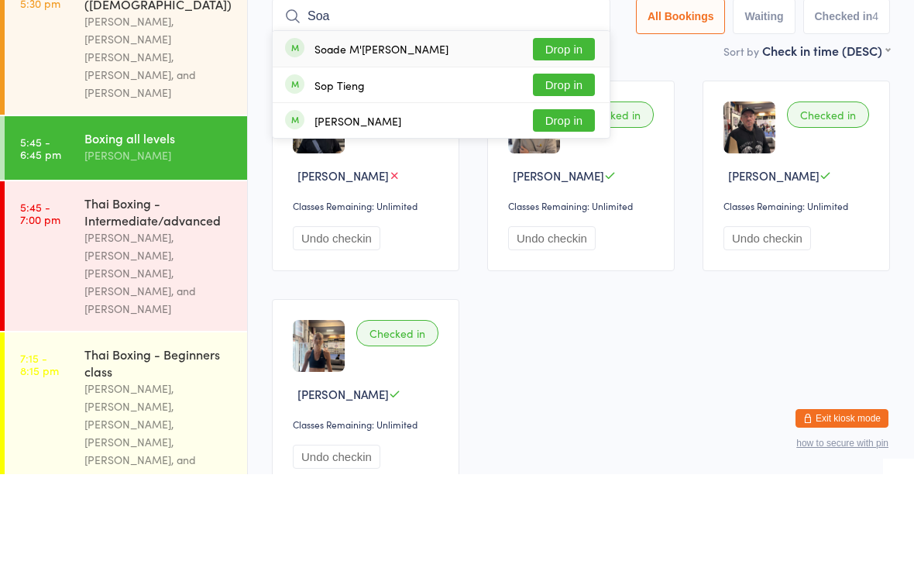
type input "Soa"
click at [563, 142] on button "Drop in" at bounding box center [564, 153] width 62 height 22
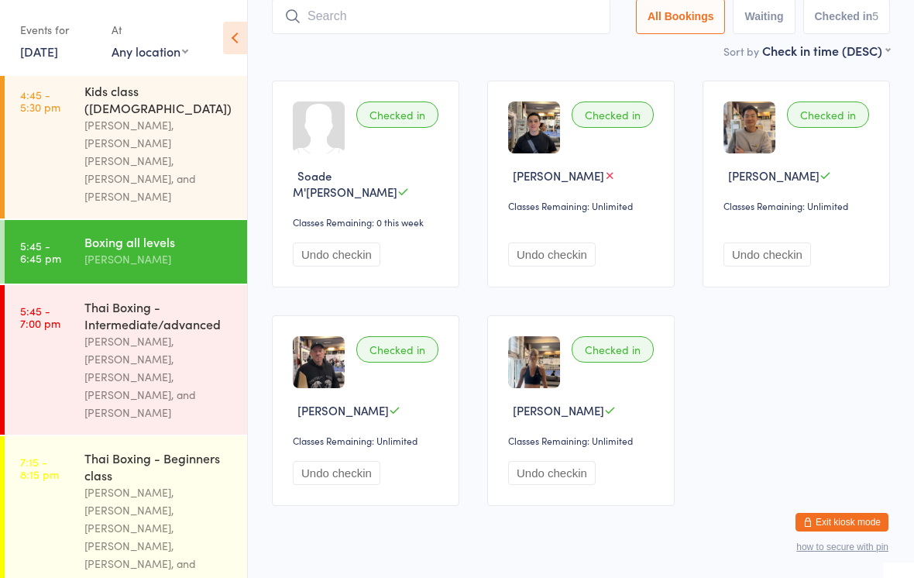
click at [371, 31] on input "search" at bounding box center [441, 16] width 338 height 36
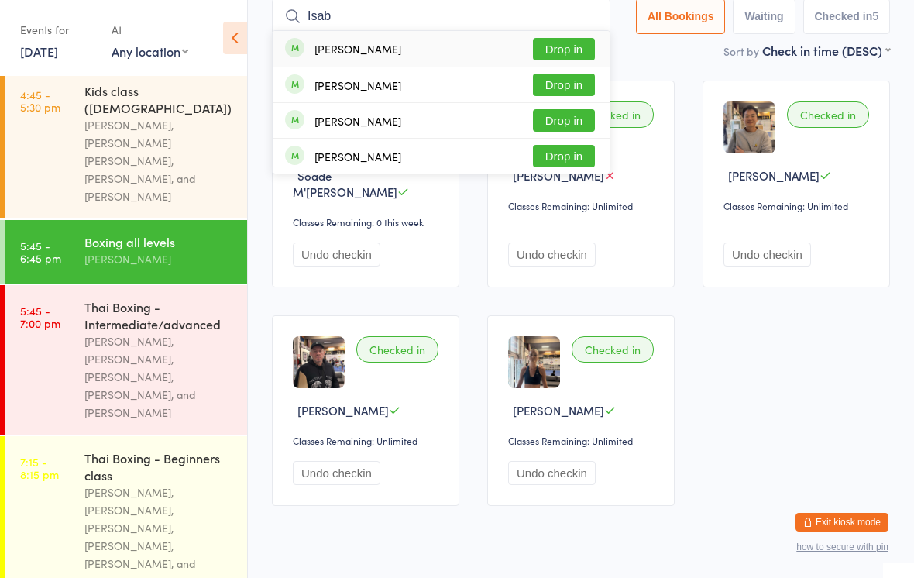
type input "Isab"
click at [335, 91] on div "[PERSON_NAME]" at bounding box center [357, 85] width 87 height 12
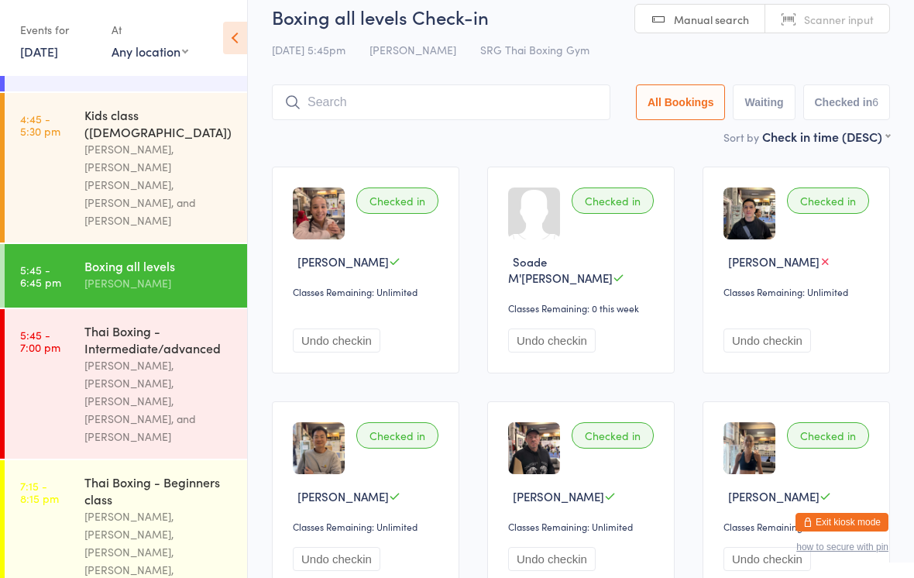
scroll to position [0, 0]
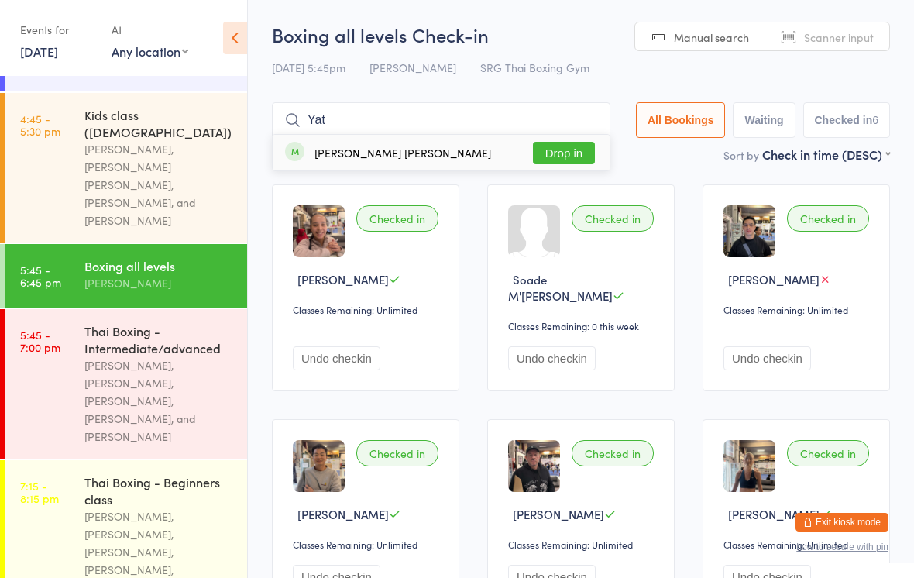
type input "Yat"
click at [568, 164] on button "Drop in" at bounding box center [564, 153] width 62 height 22
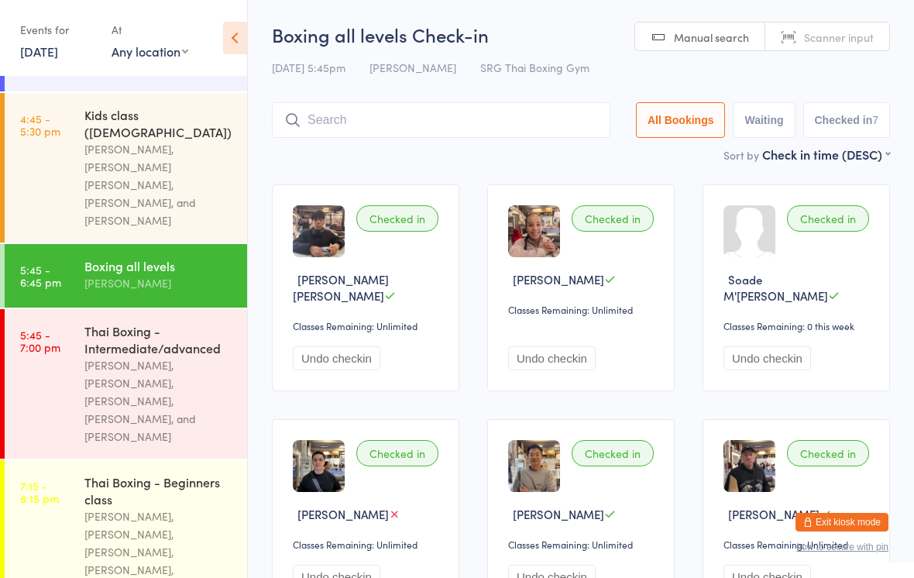
click at [468, 138] on input "search" at bounding box center [441, 120] width 338 height 36
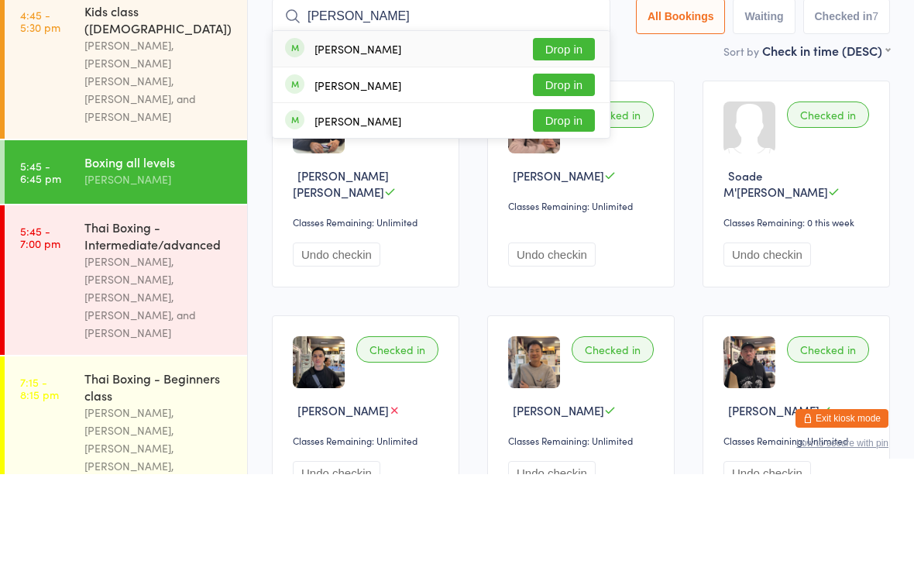
type input "[PERSON_NAME]"
click at [582, 177] on button "Drop in" at bounding box center [564, 188] width 62 height 22
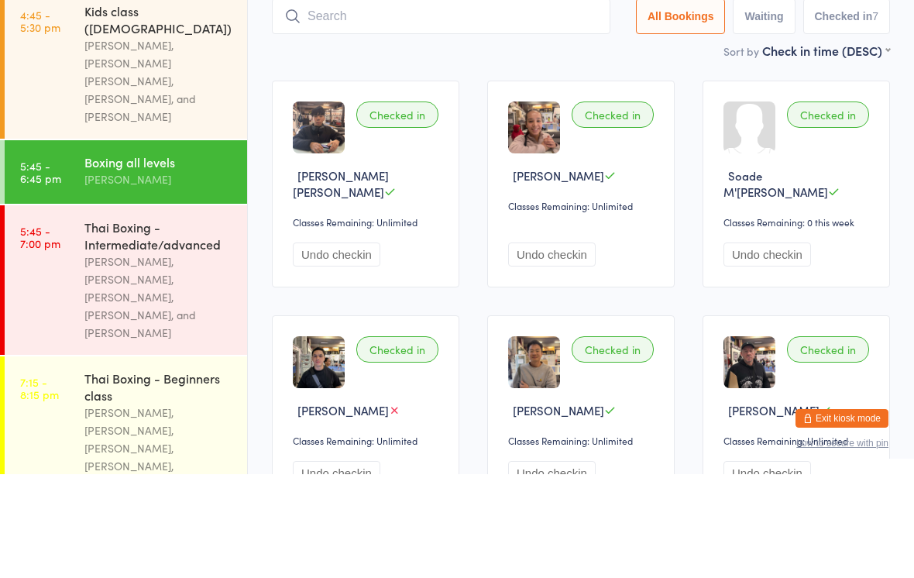
scroll to position [104, 0]
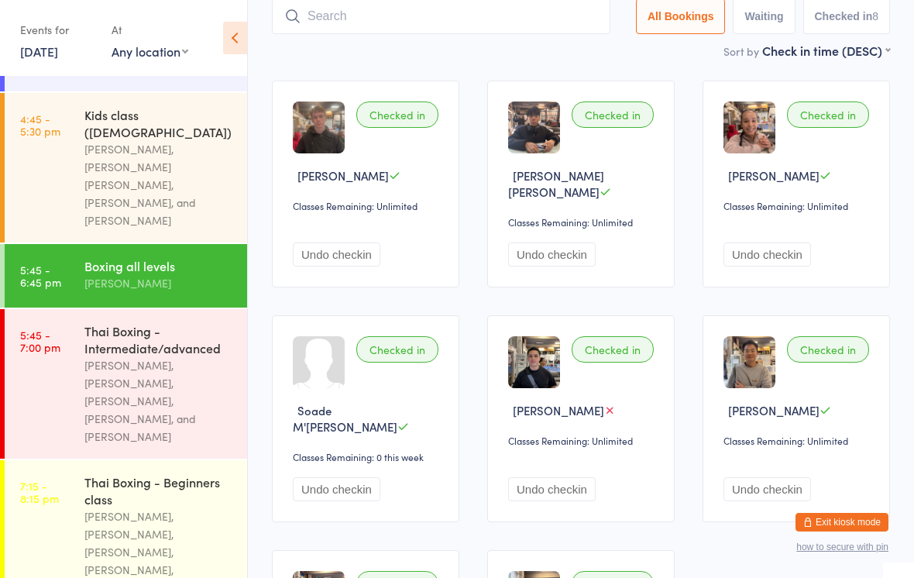
click at [456, 19] on input "search" at bounding box center [441, 16] width 338 height 36
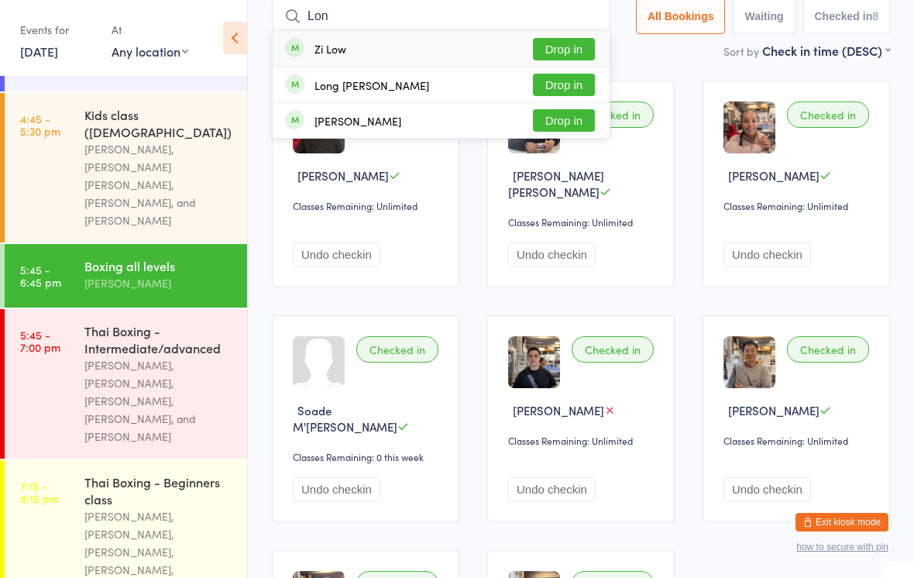
type input "Lon"
click at [564, 83] on button "Drop in" at bounding box center [564, 85] width 62 height 22
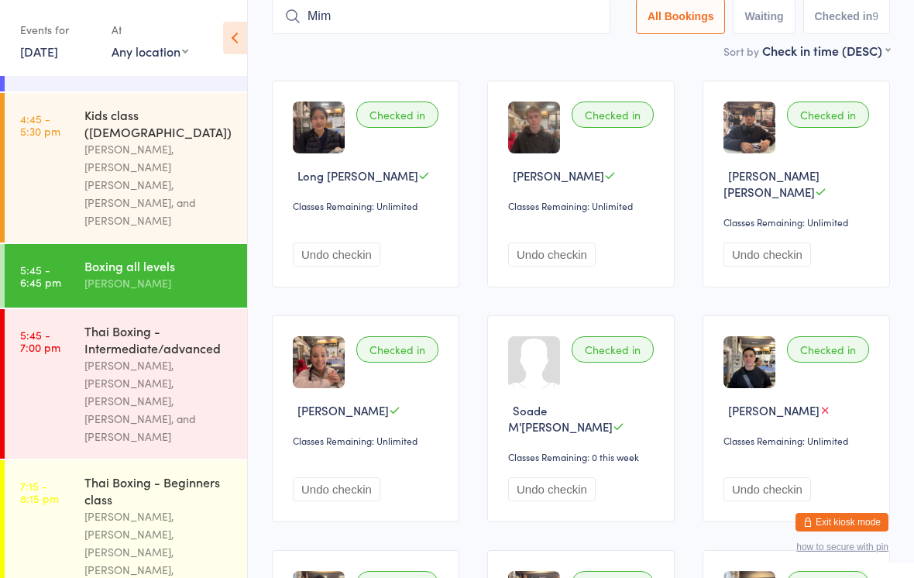
type input "[PERSON_NAME]"
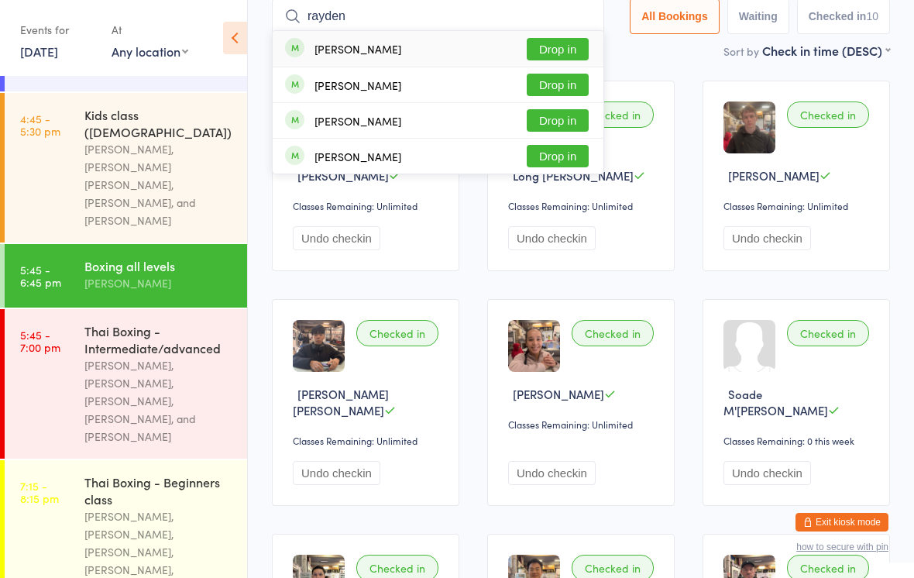
type input "rayden"
click at [544, 47] on button "Drop in" at bounding box center [558, 49] width 62 height 22
